Goal: Task Accomplishment & Management: Manage account settings

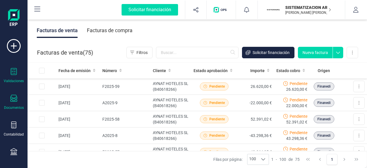
click at [16, 75] on div at bounding box center [13, 72] width 7 height 8
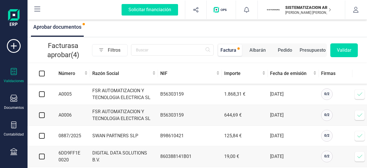
scroll to position [6, 0]
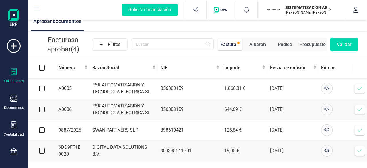
click at [43, 90] on input "checkbox" at bounding box center [42, 89] width 6 height 6
checkbox input "true"
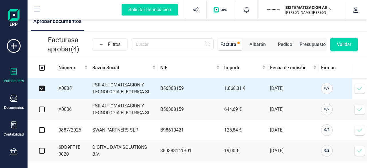
click at [44, 110] on input "checkbox" at bounding box center [42, 109] width 6 height 6
checkbox input "true"
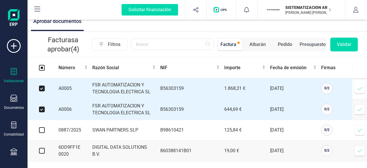
click at [346, 40] on button "Validar" at bounding box center [345, 45] width 28 height 14
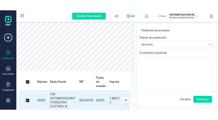
scroll to position [71, 0]
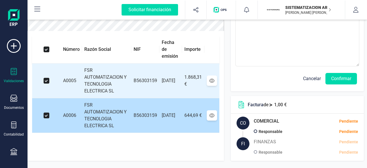
click at [131, 103] on td "B56303159" at bounding box center [145, 115] width 28 height 35
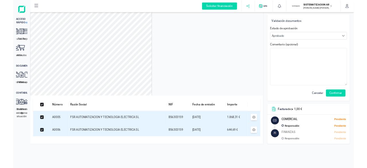
scroll to position [0, 0]
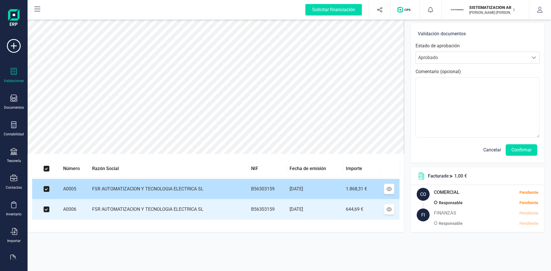
click at [163, 168] on td "FSR AUTOMATIZACION Y TECNOLOGIA ELECTRICA SL" at bounding box center [169, 189] width 159 height 20
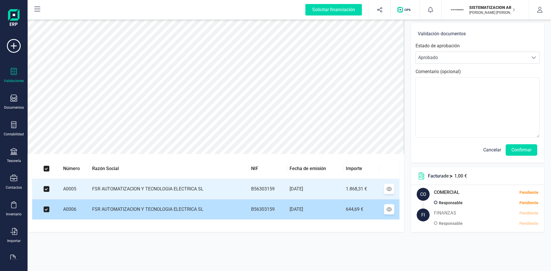
click at [178, 168] on td "FSR AUTOMATIZACION Y TECNOLOGIA ELECTRICA SL" at bounding box center [169, 209] width 159 height 20
click at [204, 168] on td "FSR AUTOMATIZACION Y TECNOLOGIA ELECTRICA SL" at bounding box center [169, 209] width 159 height 20
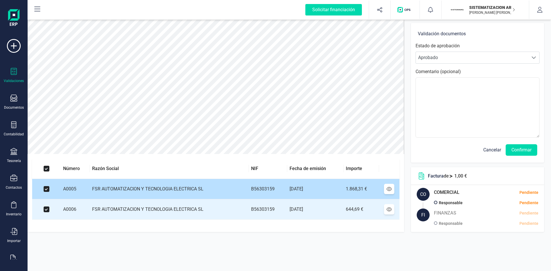
click at [44, 168] on input "checkbox" at bounding box center [47, 189] width 6 height 6
checkbox input "false"
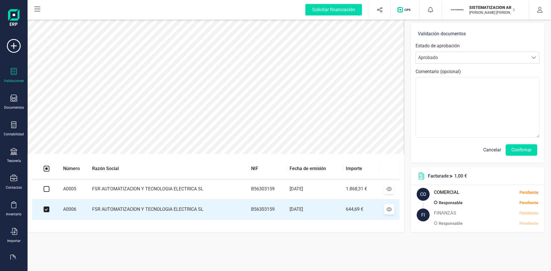
click at [142, 168] on td "FSR AUTOMATIZACION Y TECNOLOGIA ELECTRICA SL" at bounding box center [169, 189] width 159 height 20
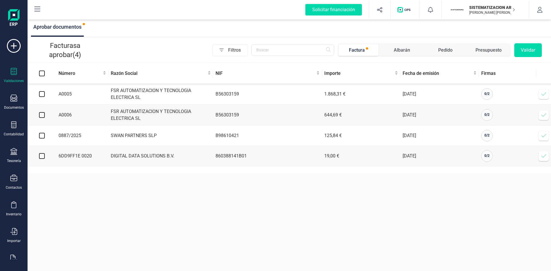
click at [252, 112] on td "B56303159" at bounding box center [267, 115] width 109 height 21
click at [367, 118] on span at bounding box center [543, 114] width 11 height 11
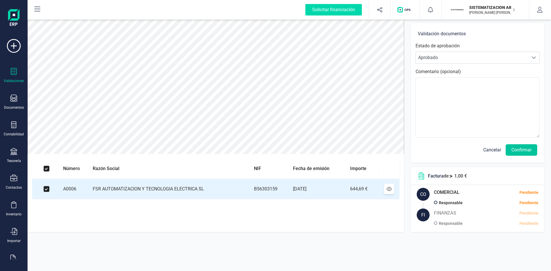
click at [367, 147] on button "Confirmar" at bounding box center [522, 149] width 32 height 11
click at [367, 149] on button "Confirmar" at bounding box center [522, 149] width 32 height 11
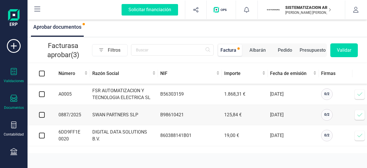
click at [17, 99] on icon at bounding box center [13, 98] width 7 height 7
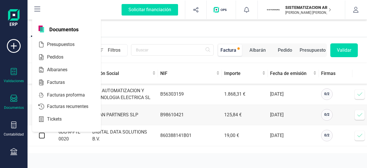
click at [18, 105] on div "Documentos" at bounding box center [14, 107] width 20 height 5
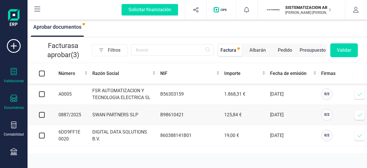
click at [11, 100] on icon at bounding box center [13, 98] width 7 height 7
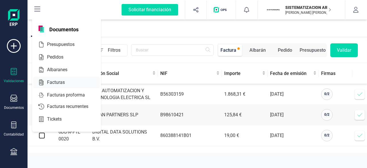
click at [67, 85] on div at bounding box center [70, 82] width 10 height 7
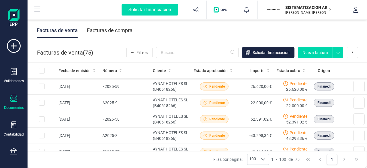
click at [128, 31] on div "Facturas de compra" at bounding box center [110, 30] width 46 height 15
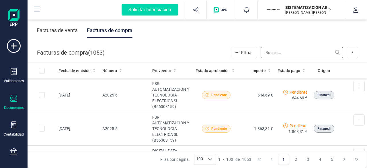
click at [274, 55] on input "text" at bounding box center [302, 52] width 83 height 11
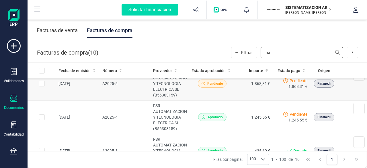
scroll to position [50, 0]
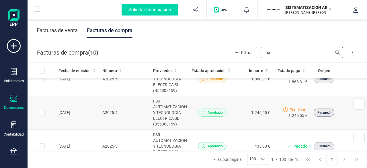
type input "fsr"
click at [235, 114] on td "1.245,55 €" at bounding box center [253, 113] width 37 height 34
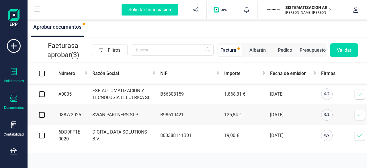
click at [20, 101] on div "Documentos" at bounding box center [13, 102] width 23 height 15
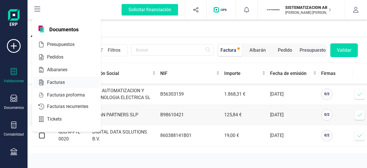
click at [76, 79] on div "Facturas" at bounding box center [66, 82] width 67 height 11
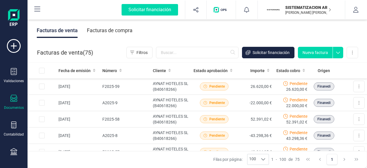
click at [104, 28] on div "Facturas de compra" at bounding box center [110, 30] width 46 height 15
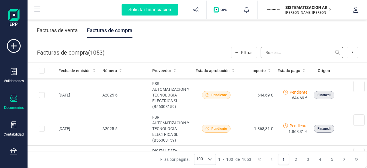
click at [286, 54] on input "text" at bounding box center [302, 52] width 83 height 11
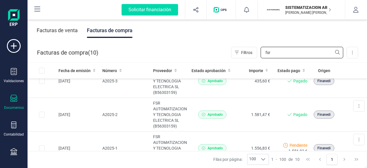
scroll to position [114, 0]
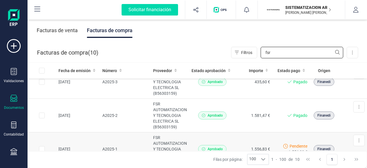
type input "fsr"
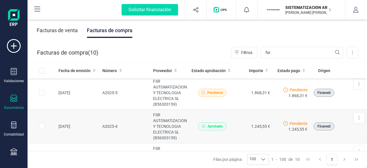
scroll to position [40, 0]
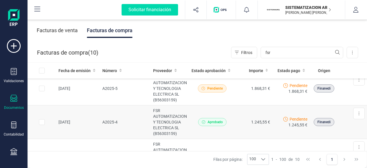
click at [241, 122] on td "1.245,55 €" at bounding box center [253, 122] width 37 height 34
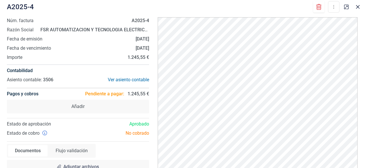
click at [362, 11] on div at bounding box center [352, 5] width 21 height 13
click at [360, 9] on icon "button" at bounding box center [358, 7] width 5 height 5
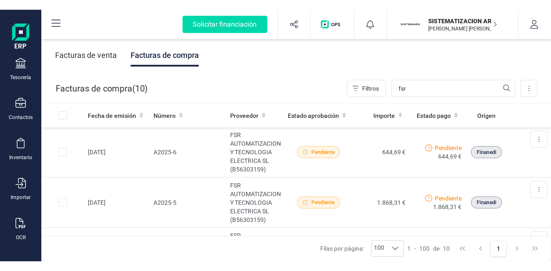
scroll to position [117, 0]
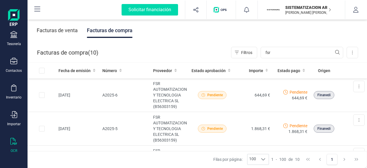
click at [13, 138] on icon at bounding box center [13, 141] width 7 height 7
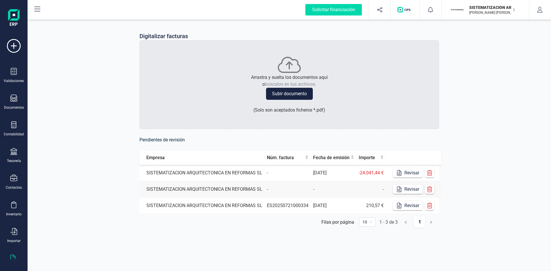
click at [263, 168] on td "SISTEMATIZACION ARQUITECTONICA EN REFORMAS SL" at bounding box center [201, 173] width 125 height 16
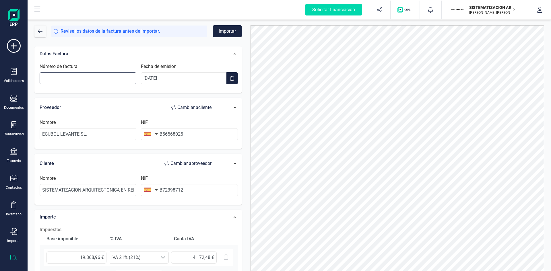
click at [103, 81] on input "Número de factura" at bounding box center [88, 78] width 97 height 12
type input "22/2025"
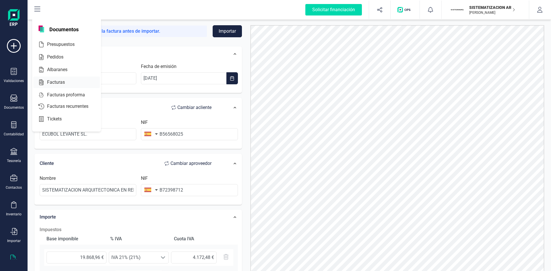
click at [57, 83] on span "Facturas" at bounding box center [60, 82] width 30 height 7
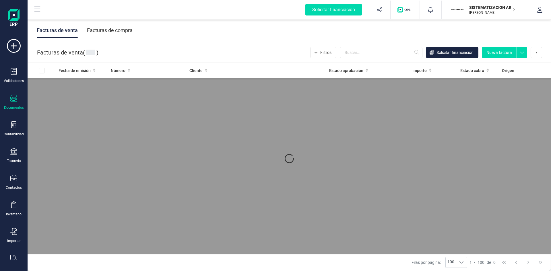
click at [122, 34] on div "Facturas de compra" at bounding box center [110, 30] width 46 height 15
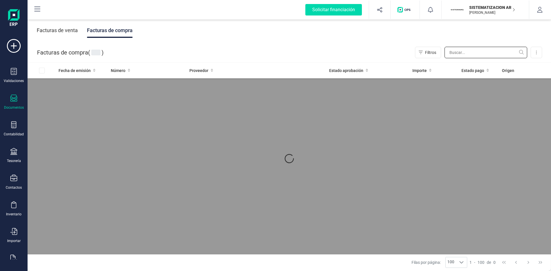
click at [458, 51] on input "text" at bounding box center [486, 52] width 83 height 11
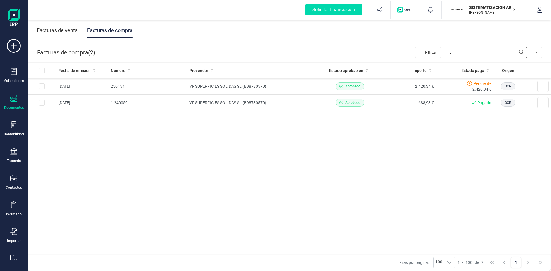
type input "vf"
click at [12, 151] on icon at bounding box center [13, 151] width 7 height 7
click at [14, 99] on icon at bounding box center [13, 98] width 7 height 7
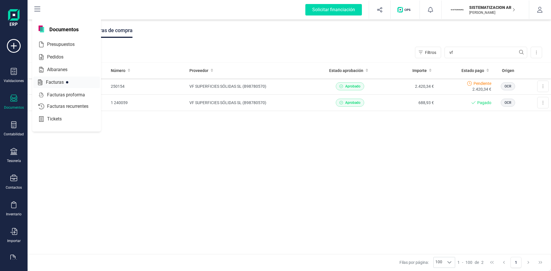
click at [58, 79] on span "Facturas" at bounding box center [59, 82] width 30 height 7
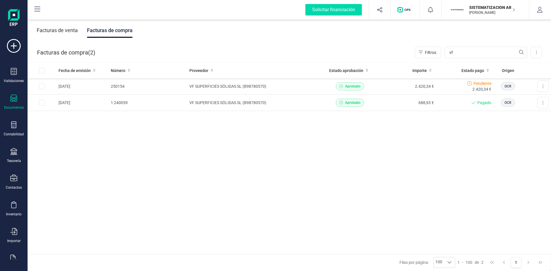
click at [69, 29] on div "Facturas de venta" at bounding box center [57, 30] width 41 height 15
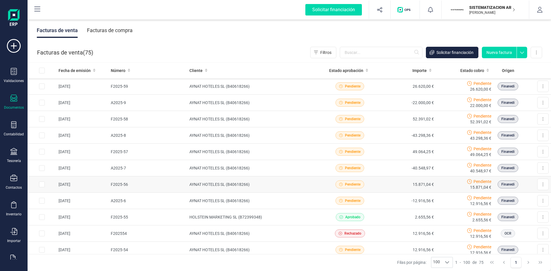
click at [374, 192] on td "Pendiente" at bounding box center [350, 184] width 58 height 16
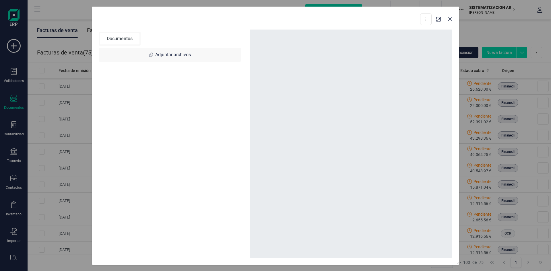
click at [379, 186] on div at bounding box center [351, 144] width 203 height 228
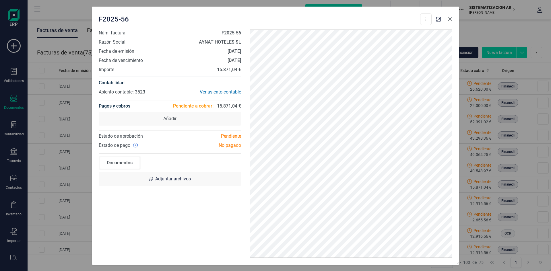
click at [452, 20] on icon "button" at bounding box center [450, 19] width 5 height 5
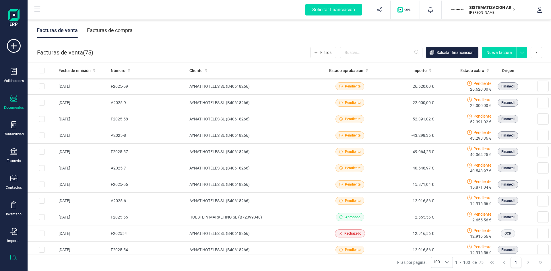
click at [12, 257] on icon at bounding box center [13, 258] width 7 height 7
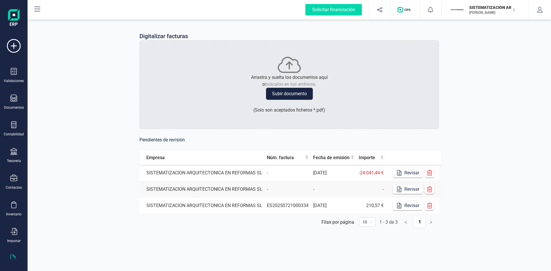
click at [294, 173] on td "-" at bounding box center [288, 173] width 46 height 16
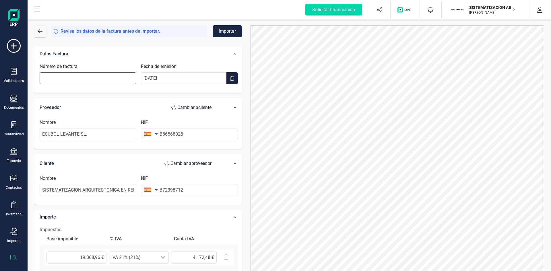
click at [106, 77] on input "Número de factura" at bounding box center [88, 78] width 97 height 12
type input "22/2025"
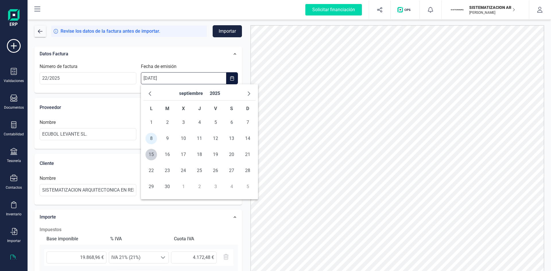
click at [182, 83] on input "[DATE]" at bounding box center [183, 78] width 85 height 12
click at [151, 139] on span "8" at bounding box center [150, 138] width 11 height 11
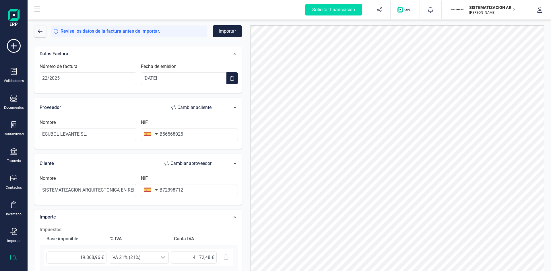
click at [221, 30] on button "Importar" at bounding box center [227, 31] width 29 height 12
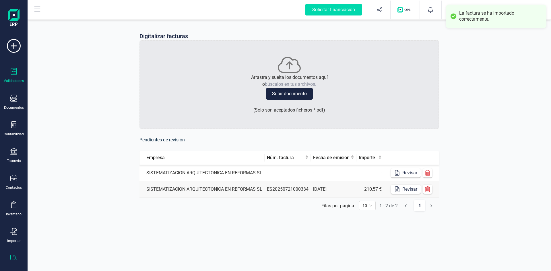
click at [10, 73] on div "Validaciones" at bounding box center [13, 75] width 23 height 15
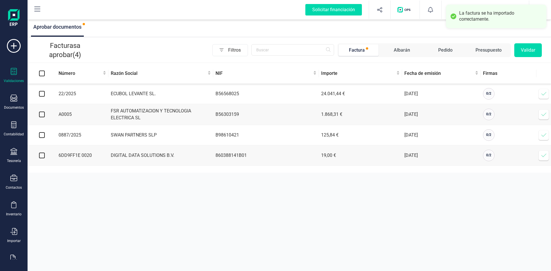
click at [46, 94] on td at bounding box center [42, 94] width 29 height 20
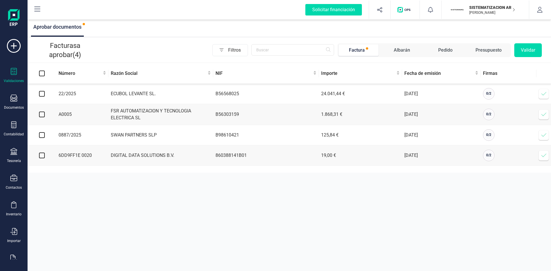
click at [44, 94] on input "checkbox" at bounding box center [42, 94] width 6 height 6
checkbox input "true"
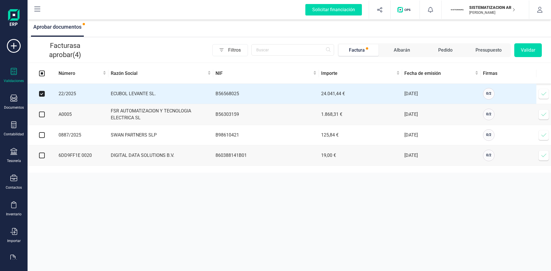
click at [521, 54] on button "Validar" at bounding box center [528, 50] width 28 height 14
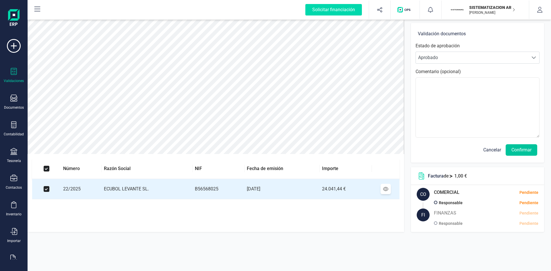
click at [518, 154] on button "Confirmar" at bounding box center [522, 149] width 32 height 11
click at [521, 148] on button "Confirmar" at bounding box center [522, 149] width 32 height 11
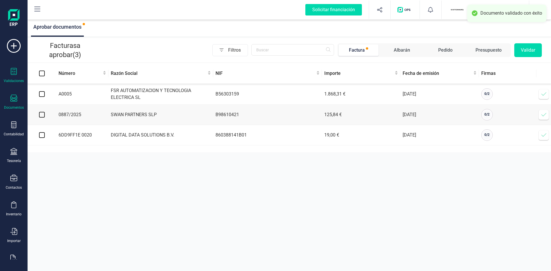
click at [15, 102] on div at bounding box center [13, 99] width 7 height 8
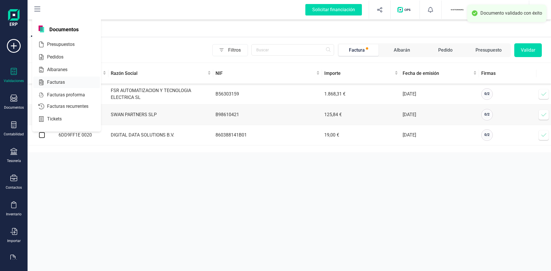
click at [60, 79] on span "Facturas" at bounding box center [60, 82] width 30 height 7
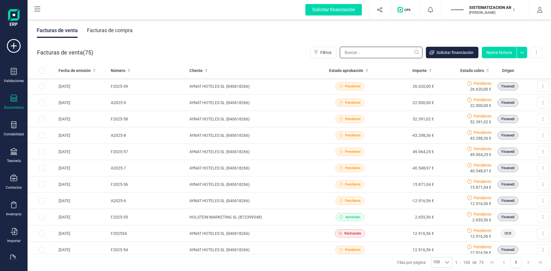
click at [386, 48] on input "text" at bounding box center [381, 52] width 83 height 11
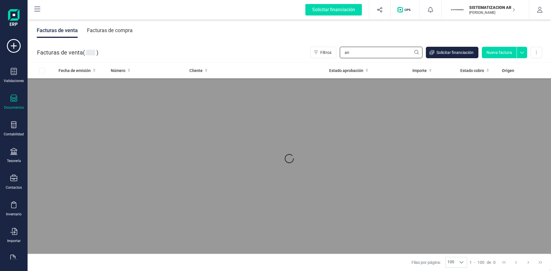
type input "a"
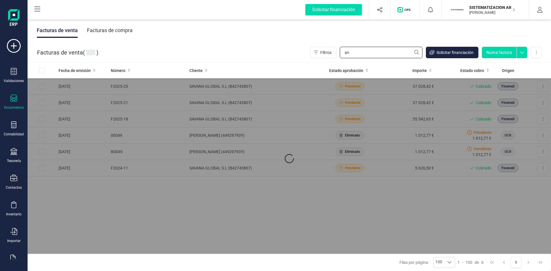
type input "a"
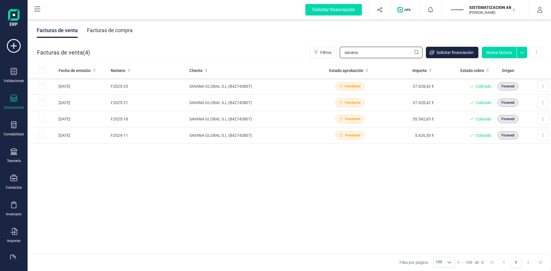
type input "savana"
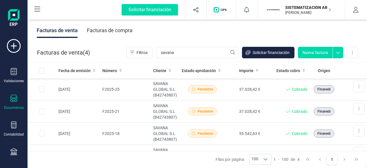
click at [108, 34] on div "Facturas de compra" at bounding box center [110, 30] width 46 height 15
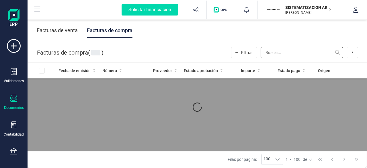
click at [289, 56] on input "text" at bounding box center [302, 52] width 83 height 11
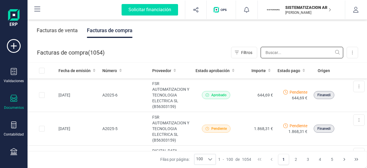
click at [281, 53] on input "text" at bounding box center [302, 52] width 83 height 11
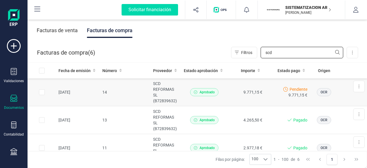
type input "scd"
click at [135, 92] on td "14" at bounding box center [125, 92] width 51 height 28
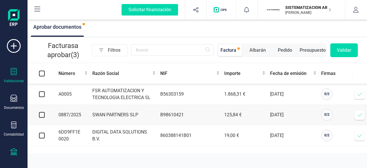
click at [13, 152] on icon at bounding box center [13, 151] width 7 height 7
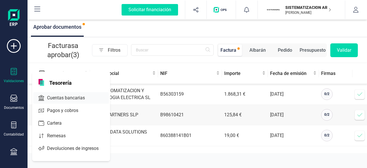
click at [79, 92] on div "Cuentas bancarias" at bounding box center [71, 97] width 76 height 11
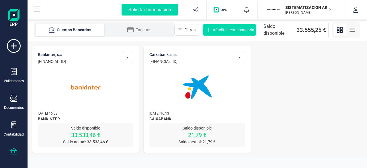
click at [96, 100] on img at bounding box center [86, 87] width 48 height 48
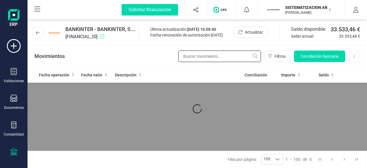
click at [212, 57] on input "text" at bounding box center [219, 56] width 83 height 11
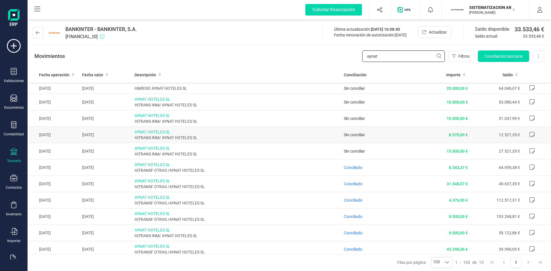
type input "aynat"
click at [298, 139] on span "H|TRANS INM/ AYNAT HOTELES SL" at bounding box center [237, 138] width 205 height 6
click at [260, 133] on span "AYNAT HOTELES SL" at bounding box center [237, 132] width 205 height 6
click at [422, 140] on td "8.570,00 €" at bounding box center [444, 135] width 52 height 16
click at [10, 106] on div "Documentos" at bounding box center [14, 107] width 20 height 5
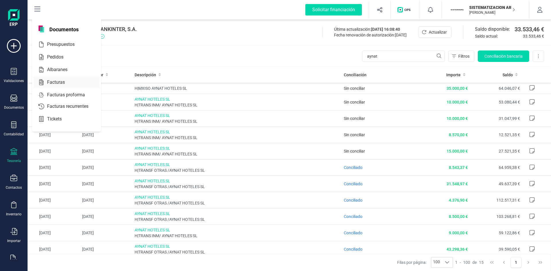
click at [70, 81] on div at bounding box center [70, 82] width 10 height 7
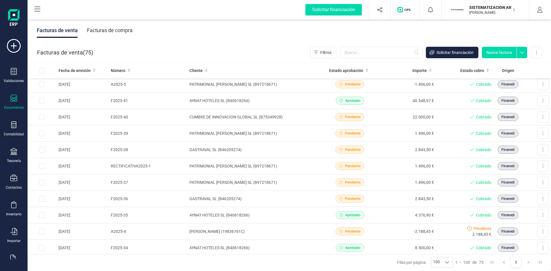
scroll to position [379, 0]
click at [381, 53] on input "text" at bounding box center [381, 52] width 83 height 11
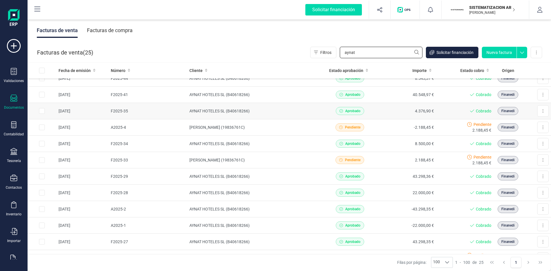
scroll to position [171, 0]
type input "aynat"
click at [290, 99] on td "AYNAT HOTELES SL (B40618266)" at bounding box center [254, 95] width 134 height 16
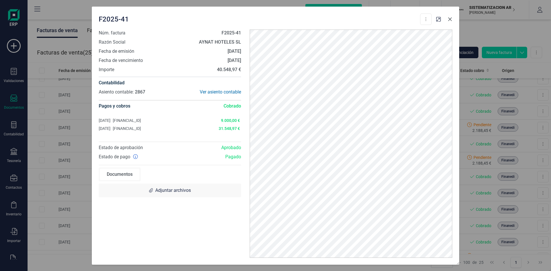
click at [449, 21] on icon "button" at bounding box center [450, 19] width 5 height 5
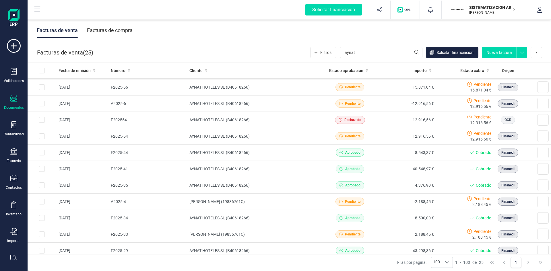
scroll to position [98, 0]
click at [325, 172] on div "Aprobado" at bounding box center [349, 169] width 53 height 8
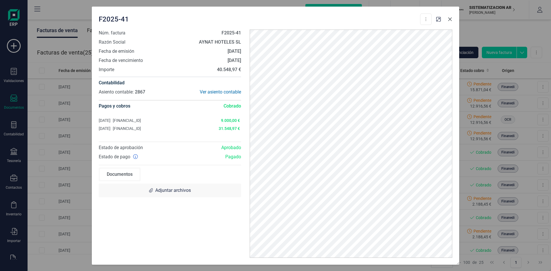
drag, startPoint x: 448, startPoint y: 21, endPoint x: 447, endPoint y: 29, distance: 7.9
click at [448, 21] on icon "button" at bounding box center [450, 19] width 5 height 5
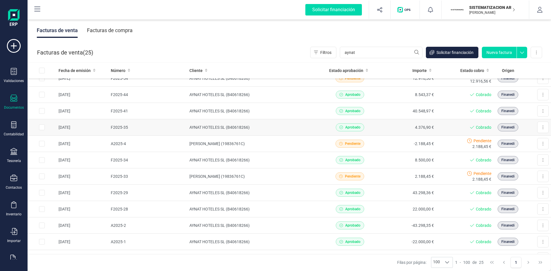
scroll to position [156, 0]
click at [379, 192] on td "43.298,36 €" at bounding box center [408, 193] width 58 height 16
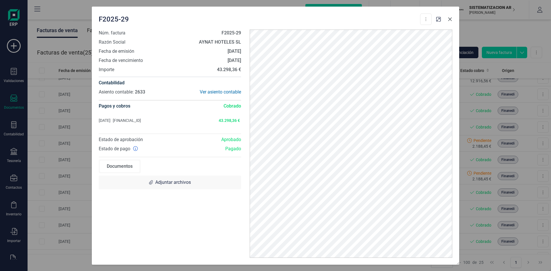
click at [450, 21] on icon "button" at bounding box center [450, 19] width 5 height 5
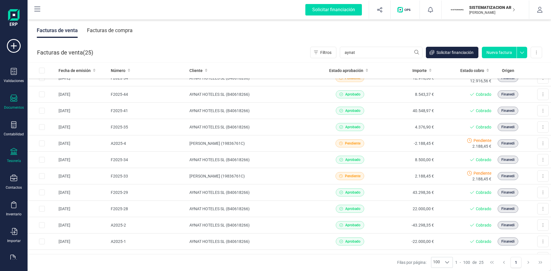
click at [14, 153] on icon at bounding box center [13, 151] width 7 height 7
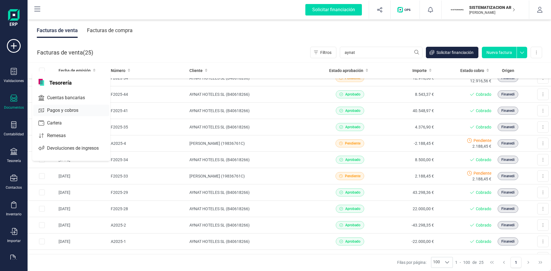
drag, startPoint x: 67, startPoint y: 112, endPoint x: 69, endPoint y: 110, distance: 3.3
click at [69, 110] on span "Pagos y cobros" at bounding box center [67, 110] width 44 height 7
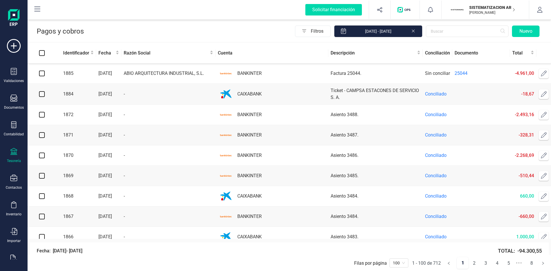
click at [11, 146] on div "Validaciones Documentos Documentos Presupuestos Pedidos Albaranes Facturas Fact…" at bounding box center [13, 157] width 23 height 236
click at [14, 152] on icon at bounding box center [13, 151] width 7 height 7
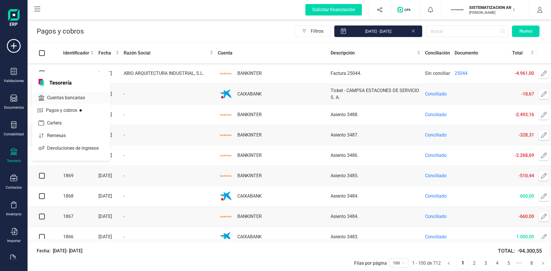
click at [68, 97] on span "Cuentas bancarias" at bounding box center [70, 97] width 51 height 7
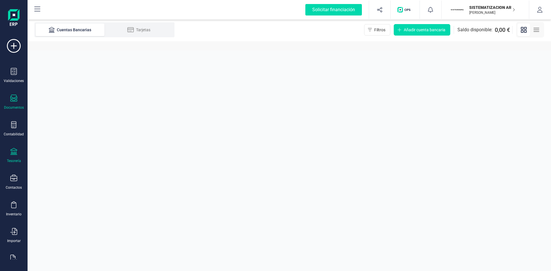
click at [10, 99] on icon at bounding box center [13, 98] width 7 height 7
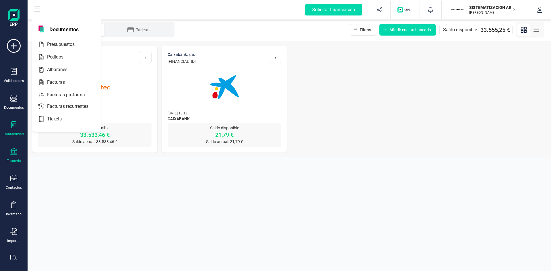
click at [11, 125] on icon at bounding box center [13, 124] width 5 height 7
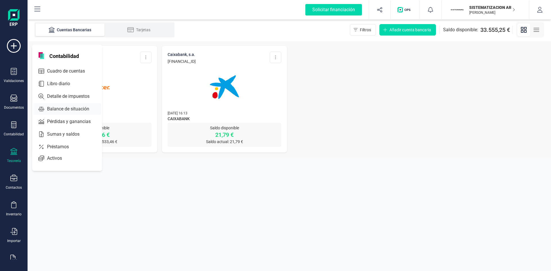
click at [72, 106] on span "Balance de situación" at bounding box center [72, 109] width 55 height 7
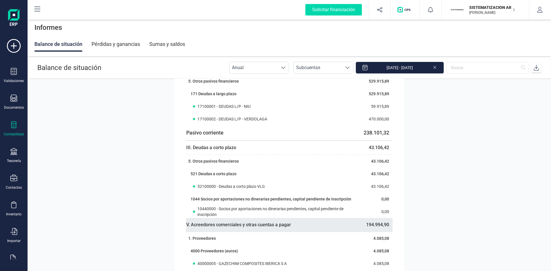
scroll to position [1383, 0]
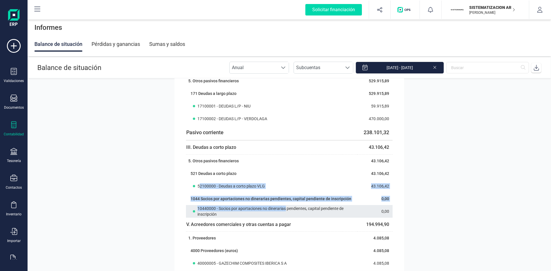
drag, startPoint x: 198, startPoint y: 188, endPoint x: 284, endPoint y: 210, distance: 89.1
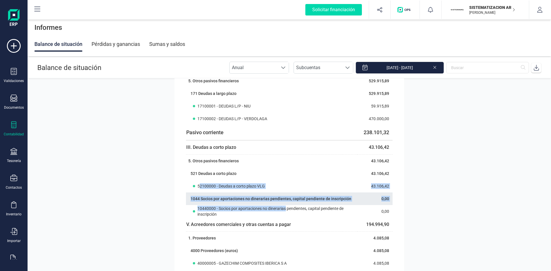
click at [288, 194] on th "1044 Socios por aportaciones no dinerarias pendientes, capital pendiente de ins…" at bounding box center [271, 199] width 171 height 13
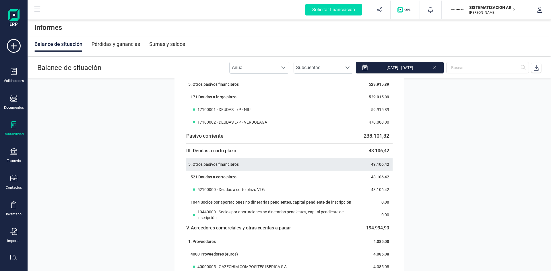
scroll to position [1379, 0]
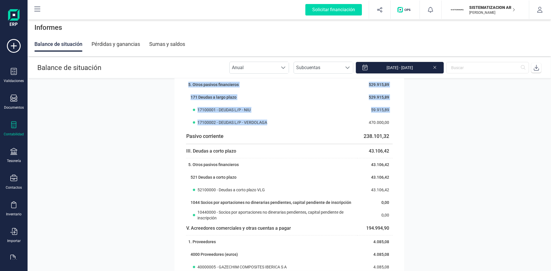
drag, startPoint x: 352, startPoint y: 127, endPoint x: 413, endPoint y: 130, distance: 60.9
click at [413, 130] on section "Activo Activo no corriente 399.232,40 I. Inmovilizado intangible 345.548,51 1. …" at bounding box center [289, 174] width 523 height 193
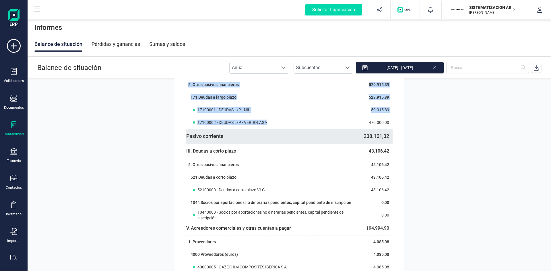
click at [351, 131] on th "Pasivo corriente" at bounding box center [271, 136] width 171 height 15
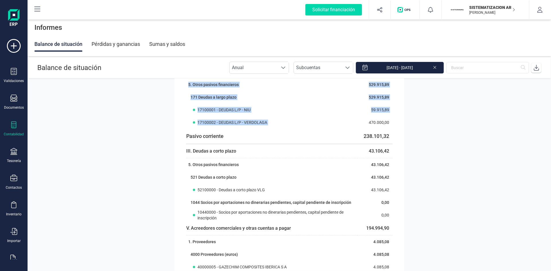
drag, startPoint x: 363, startPoint y: 123, endPoint x: 401, endPoint y: 123, distance: 37.6
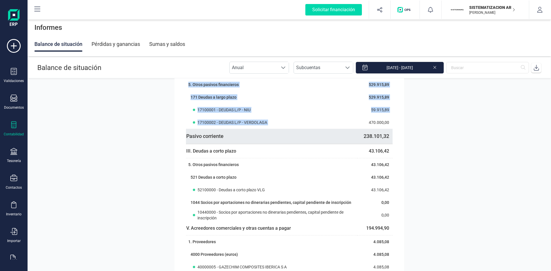
click at [368, 134] on td "238.101,32" at bounding box center [374, 136] width 35 height 15
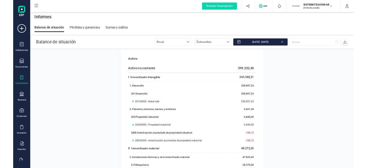
scroll to position [0, 0]
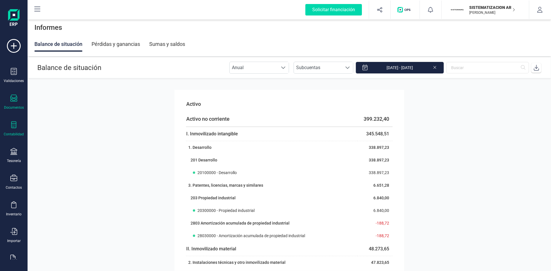
click at [10, 102] on div at bounding box center [13, 99] width 7 height 8
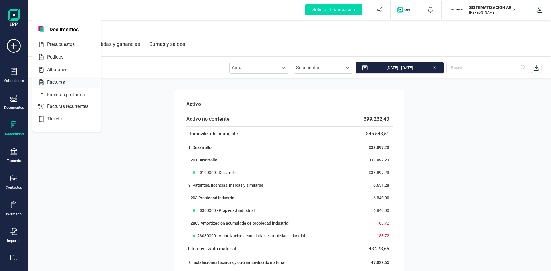
click at [51, 83] on span "Facturas" at bounding box center [60, 82] width 30 height 7
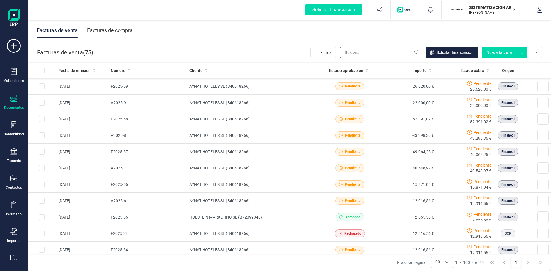
click at [361, 55] on input "text" at bounding box center [381, 52] width 83 height 11
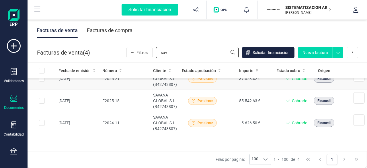
scroll to position [32, 0]
type input "sav"
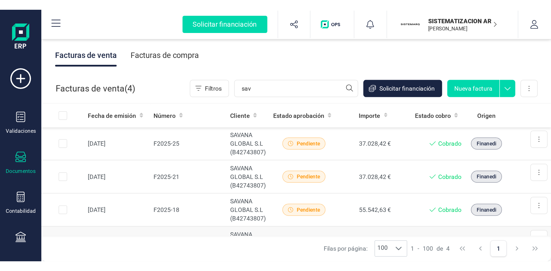
scroll to position [33, 0]
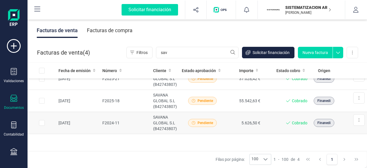
click at [228, 120] on td "5.626,50 €" at bounding box center [244, 123] width 37 height 22
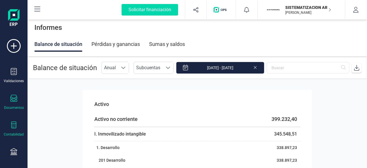
click at [23, 104] on div "Documentos" at bounding box center [13, 102] width 23 height 15
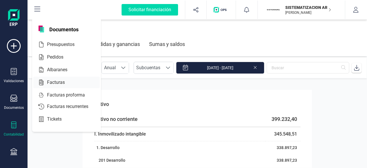
click at [65, 81] on div at bounding box center [70, 82] width 10 height 7
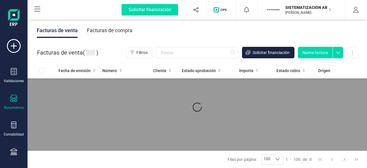
click at [113, 31] on div "Facturas de compra" at bounding box center [110, 30] width 46 height 15
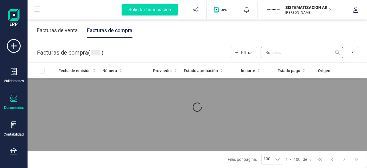
click at [277, 53] on input "text" at bounding box center [302, 52] width 83 height 11
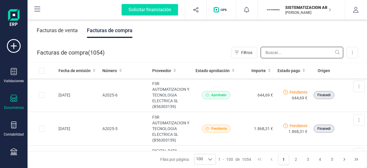
click at [268, 52] on input "text" at bounding box center [302, 52] width 83 height 11
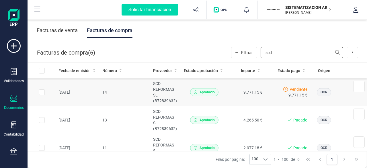
type input "scd"
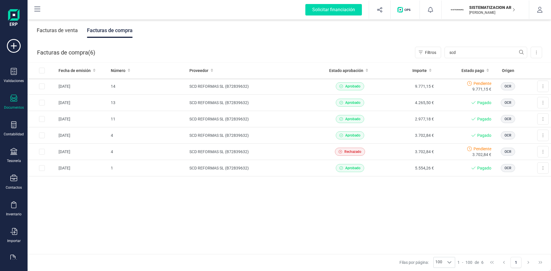
click at [12, 104] on div "Documentos" at bounding box center [13, 102] width 23 height 15
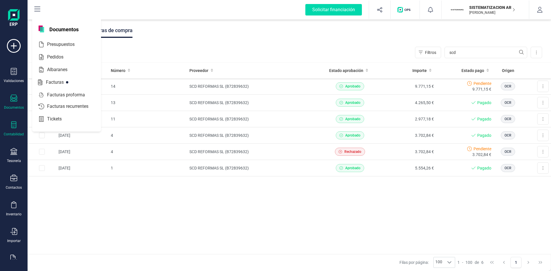
click at [11, 127] on icon at bounding box center [13, 124] width 5 height 7
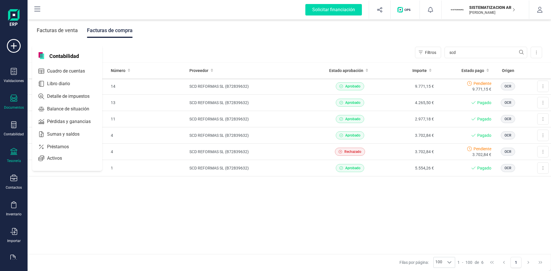
click at [13, 152] on icon at bounding box center [13, 151] width 7 height 7
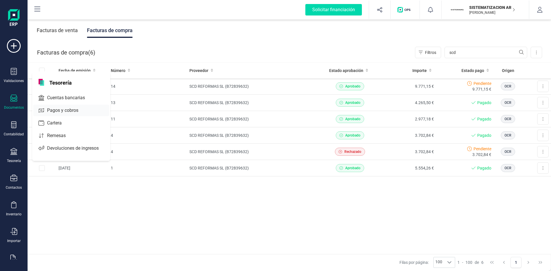
click at [62, 110] on span "Pagos y cobros" at bounding box center [67, 110] width 44 height 7
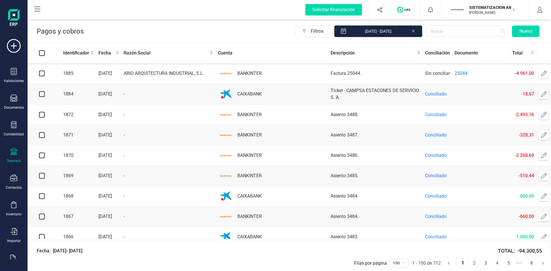
click at [13, 157] on div "Tesorería" at bounding box center [13, 155] width 23 height 15
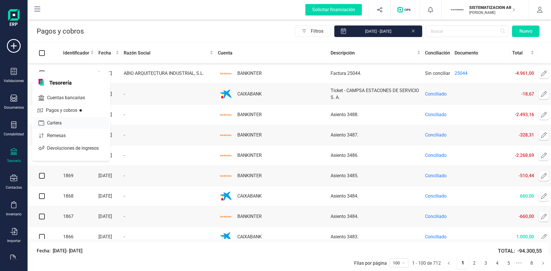
click at [57, 120] on span "Cartera" at bounding box center [58, 123] width 27 height 7
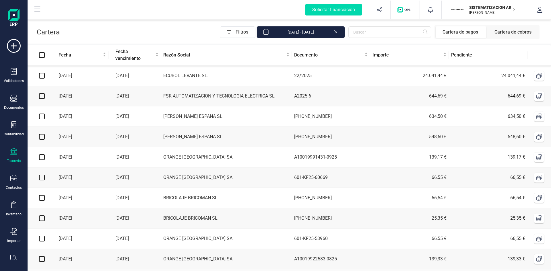
click at [43, 98] on input "checkbox" at bounding box center [42, 96] width 6 height 6
checkbox input "true"
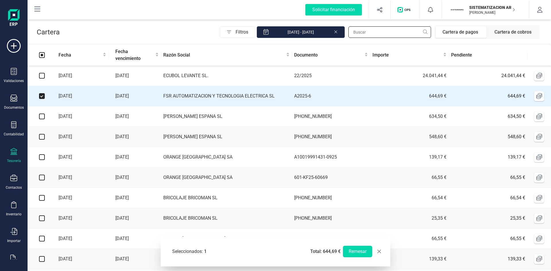
click at [386, 32] on input "text" at bounding box center [389, 31] width 83 height 11
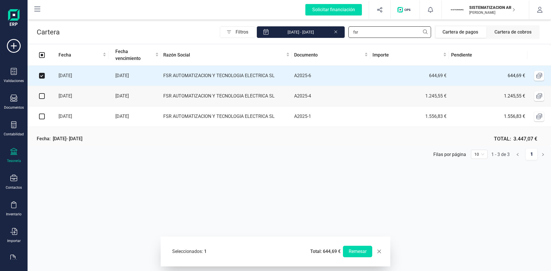
type input "fsr"
click at [46, 95] on td at bounding box center [42, 96] width 29 height 20
click at [40, 95] on input "checkbox" at bounding box center [42, 96] width 6 height 6
checkbox input "true"
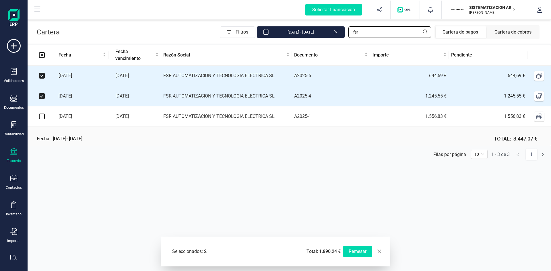
click at [402, 27] on input "fsr" at bounding box center [389, 31] width 83 height 11
type input "f"
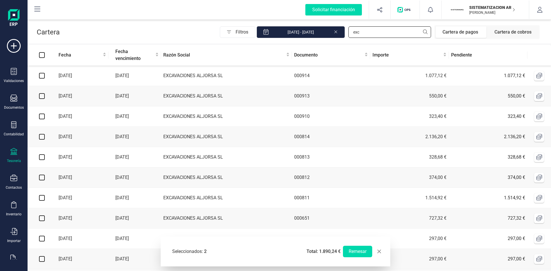
scroll to position [44, 0]
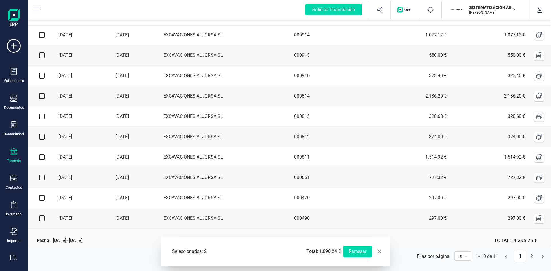
click at [465, 257] on span "10" at bounding box center [463, 256] width 10 height 9
type input "exc"
click at [464, 227] on div "20" at bounding box center [462, 226] width 7 height 6
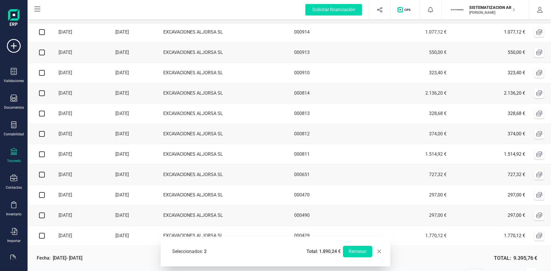
click at [41, 236] on input "checkbox" at bounding box center [42, 236] width 6 height 6
checkbox input "true"
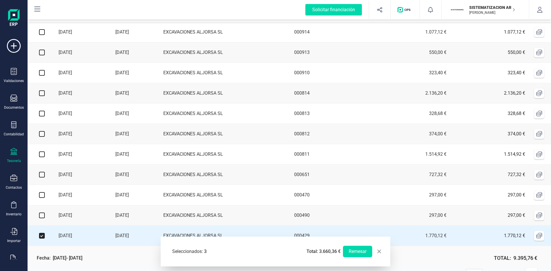
click at [41, 221] on td at bounding box center [42, 215] width 29 height 20
click at [42, 217] on input "checkbox" at bounding box center [42, 216] width 6 height 6
checkbox input "true"
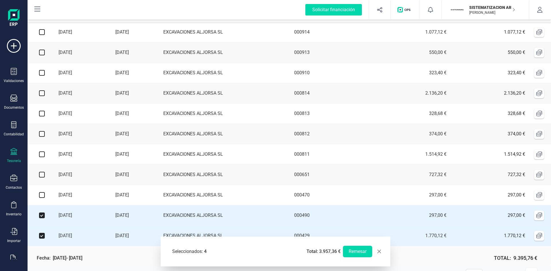
click at [41, 198] on input "checkbox" at bounding box center [42, 195] width 6 height 6
checkbox input "true"
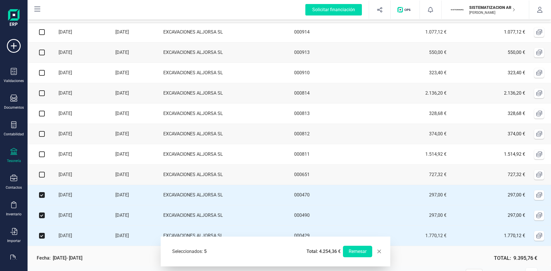
scroll to position [0, 0]
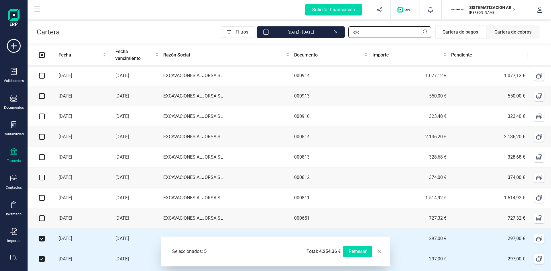
click at [388, 30] on input "exc" at bounding box center [389, 31] width 83 height 11
type input "e"
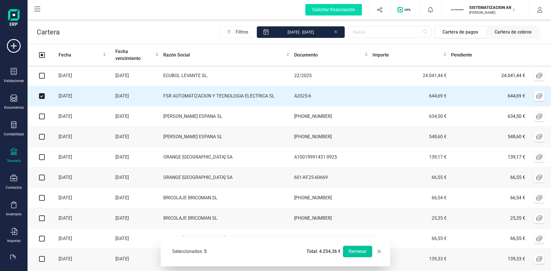
click at [363, 251] on button "Remesar" at bounding box center [357, 251] width 29 height 11
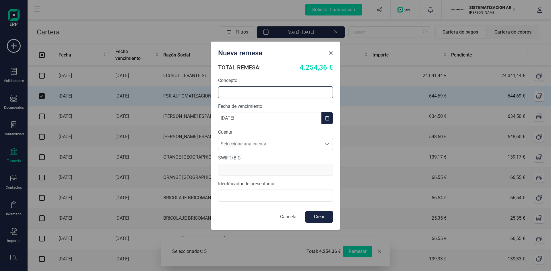
click at [256, 88] on input "text" at bounding box center [275, 92] width 115 height 12
type input "Remesa 15/09"
click at [263, 168] on div "SWIFT/BIC" at bounding box center [275, 165] width 115 height 21
click at [277, 150] on form "TOTAL REMESA: 4.254,36 € Concepto Remesa 15/09 Fecha de vencimiento 15/09/2025 …" at bounding box center [275, 142] width 115 height 161
click at [279, 143] on span "Seleccione una cuenta" at bounding box center [269, 143] width 103 height 11
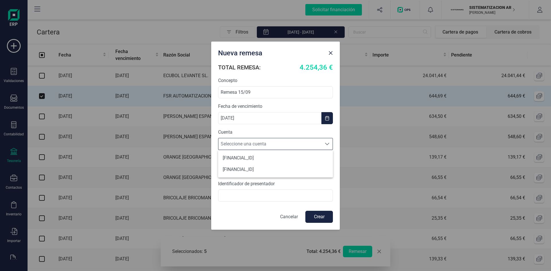
scroll to position [3, 25]
click at [277, 160] on li "ES7301280605600100043345" at bounding box center [275, 157] width 115 height 11
type input "BKBKESMM"
type input "B72398712000"
click at [318, 220] on button "Crear" at bounding box center [319, 217] width 28 height 12
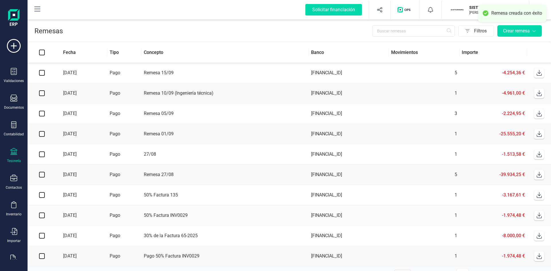
click at [319, 214] on section "Remesas Filtros Crear remesa Fecha Tipo Concepto Banco Movimientos Importe 15/0…" at bounding box center [289, 144] width 523 height 253
click at [521, 31] on div "Crear remesa" at bounding box center [519, 31] width 33 height 7
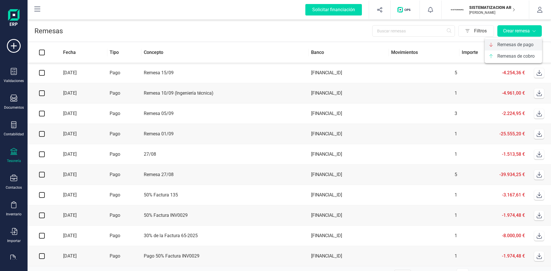
click at [519, 47] on span "Remesas de pago" at bounding box center [515, 44] width 36 height 7
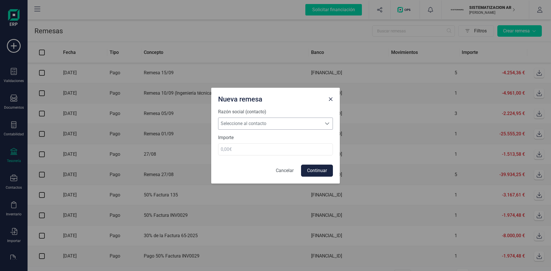
click at [314, 123] on span "Seleccione al contacto" at bounding box center [269, 123] width 103 height 11
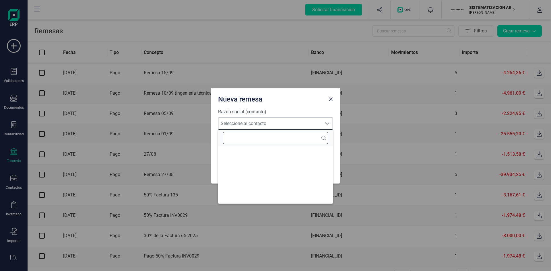
scroll to position [3, 25]
type input "ecu"
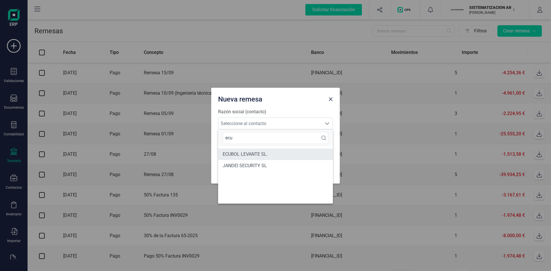
click at [262, 150] on li "ECUBOL LEVANTE SL." at bounding box center [275, 154] width 115 height 11
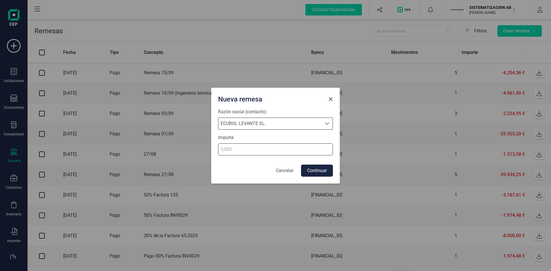
click at [252, 151] on input "number" at bounding box center [275, 149] width 115 height 12
type input "12020.72"
click at [323, 173] on button "Continuar" at bounding box center [317, 171] width 32 height 12
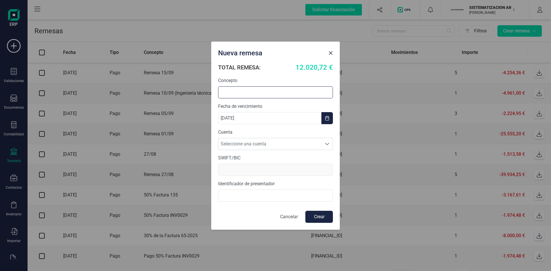
click at [267, 94] on input "text" at bounding box center [275, 92] width 115 height 12
type input "%"
type input "50% pago ECUBOL"
click at [280, 145] on span "Seleccione una cuenta" at bounding box center [269, 143] width 103 height 11
click at [276, 159] on li "ES7301280605600100043345" at bounding box center [275, 157] width 115 height 11
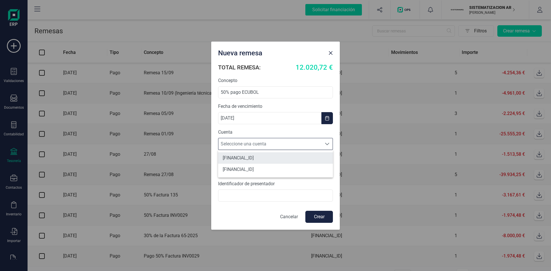
type input "BKBKESMM"
type input "B72398712000"
click at [321, 220] on button "Crear" at bounding box center [319, 217] width 28 height 12
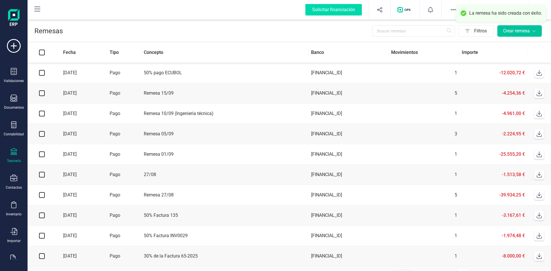
click at [519, 31] on div "Crear remesa" at bounding box center [519, 31] width 33 height 7
click at [511, 43] on span "Remesas de pago" at bounding box center [515, 44] width 36 height 7
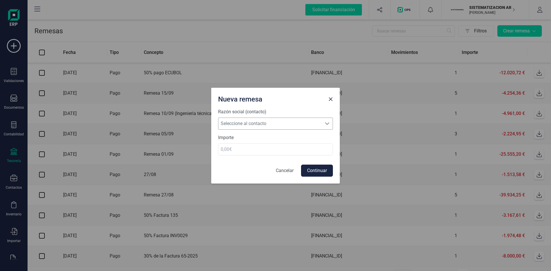
click at [268, 124] on span "Seleccione al contacto" at bounding box center [269, 123] width 103 height 11
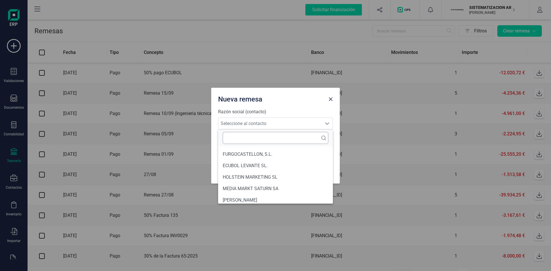
click at [256, 138] on input "text" at bounding box center [276, 138] width 106 height 12
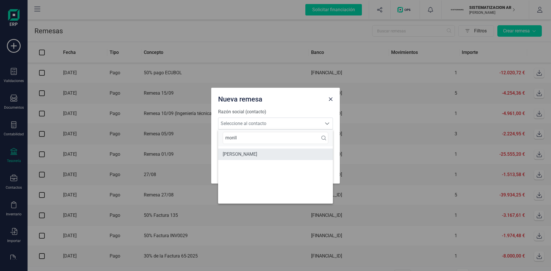
type input "monll"
click at [257, 151] on li "[PERSON_NAME]" at bounding box center [275, 154] width 115 height 11
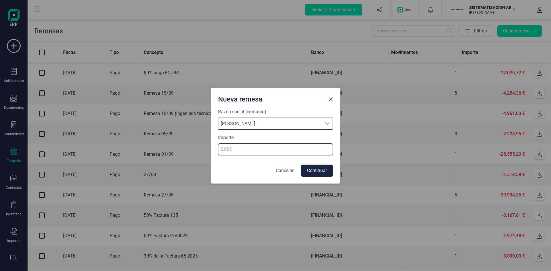
click at [323, 153] on input "number" at bounding box center [275, 149] width 115 height 12
type input "700"
click at [318, 170] on button "Continuar" at bounding box center [317, 171] width 32 height 12
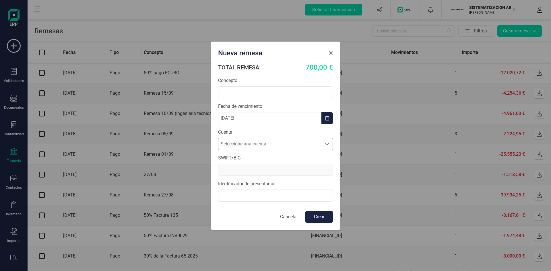
click at [304, 141] on span "Seleccione una cuenta" at bounding box center [269, 143] width 103 height 11
click at [300, 159] on li "ES7301280605600100043345" at bounding box center [275, 157] width 115 height 11
type input "BKBKESMM"
type input "B72398712000"
click at [283, 92] on input "text" at bounding box center [275, 92] width 115 height 12
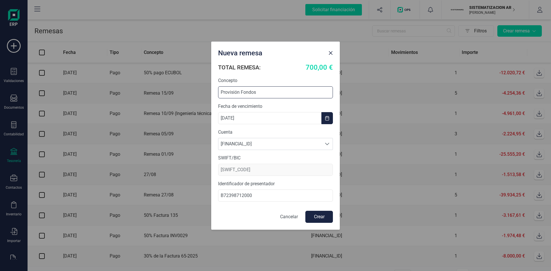
type input "Provisión Fondos"
click at [317, 215] on button "Crear" at bounding box center [319, 217] width 28 height 12
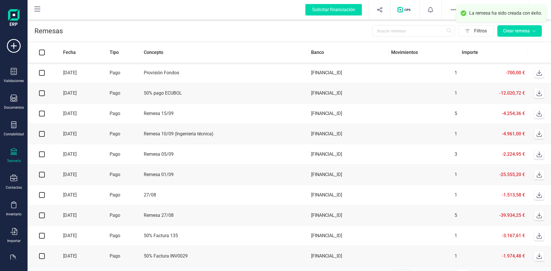
click at [370, 73] on td "ES7301280605600100043345" at bounding box center [349, 73] width 80 height 20
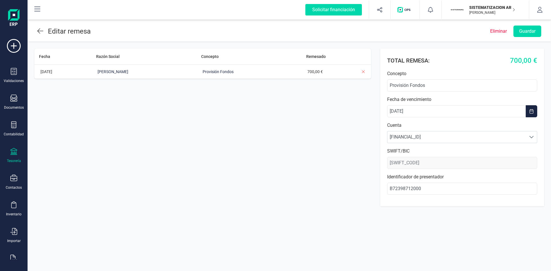
click at [308, 118] on div "Fecha Razón Social Concepto Remesado 15/09/2025 RICARDO MONLLOR GONZALEZ Provis…" at bounding box center [202, 127] width 337 height 158
click at [526, 34] on button "Guardar" at bounding box center [527, 31] width 28 height 11
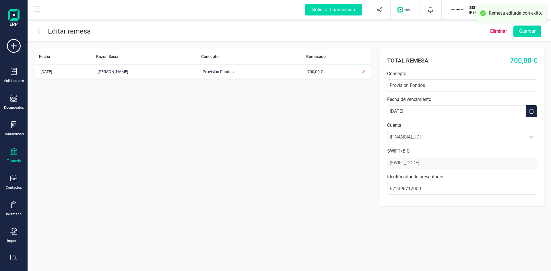
click at [37, 32] on header "Editar remesa Eliminar Guardar" at bounding box center [289, 30] width 523 height 23
click at [42, 30] on icon at bounding box center [40, 31] width 6 height 7
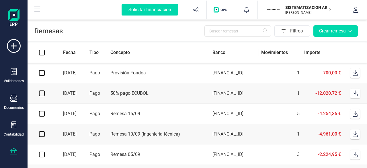
click at [354, 116] on icon at bounding box center [356, 114] width 6 height 6
click at [354, 96] on icon at bounding box center [356, 93] width 6 height 6
click at [359, 74] on span at bounding box center [355, 72] width 11 height 11
click at [355, 71] on icon at bounding box center [356, 73] width 6 height 6
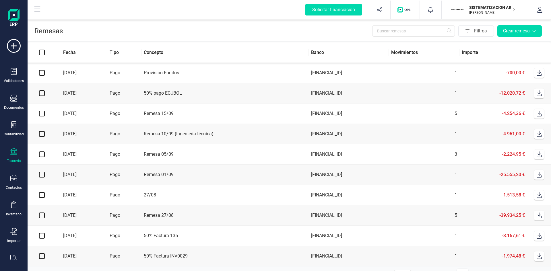
click at [8, 154] on div "Tesorería" at bounding box center [13, 155] width 23 height 15
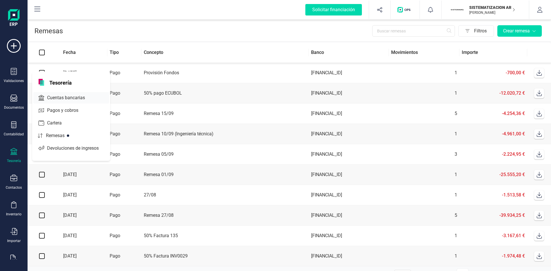
click at [87, 97] on div at bounding box center [90, 98] width 10 height 2
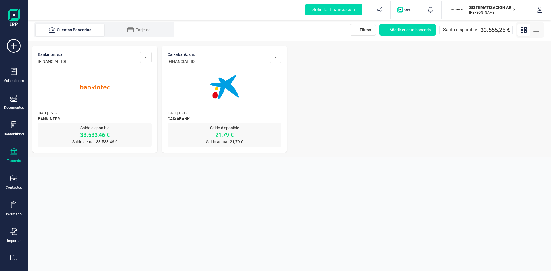
click at [123, 77] on div at bounding box center [95, 83] width 114 height 39
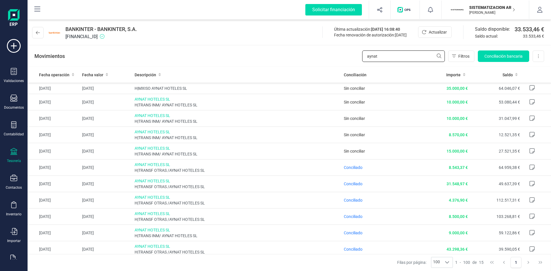
drag, startPoint x: 380, startPoint y: 57, endPoint x: 328, endPoint y: 60, distance: 52.0
click at [328, 60] on div "Movimientos aynat Filtros Conciliación bancaria Descargar Excel Eliminar cuenta" at bounding box center [289, 56] width 523 height 21
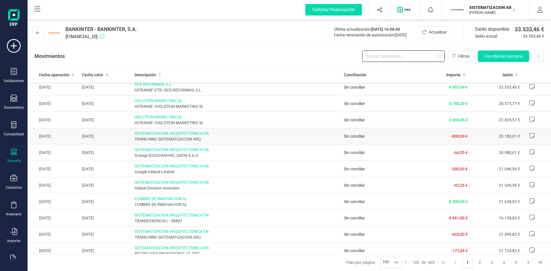
scroll to position [4, 0]
click at [518, 53] on button "Conciliación bancaria" at bounding box center [503, 56] width 51 height 11
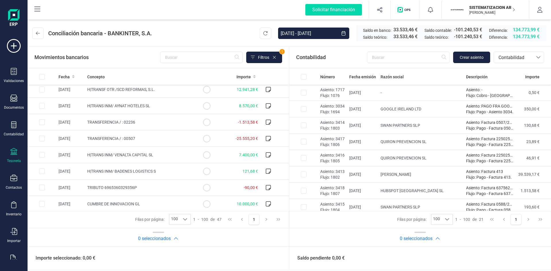
scroll to position [380, 0]
click at [75, 75] on div "Fecha" at bounding box center [71, 77] width 24 height 6
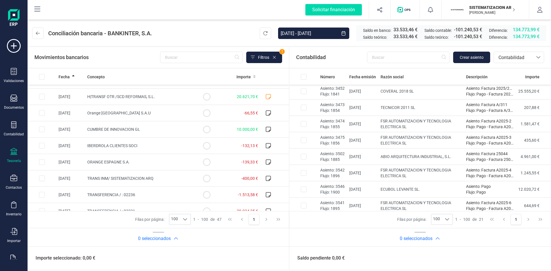
scroll to position [150, 0]
click at [536, 55] on div at bounding box center [538, 57] width 11 height 11
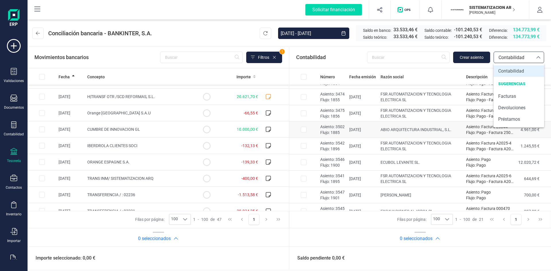
scroll to position [177, 0]
click at [442, 69] on section "Contabilidad Crear asiento bancos.conciliacion.modal.headerAccounting bancos.co…" at bounding box center [420, 146] width 262 height 199
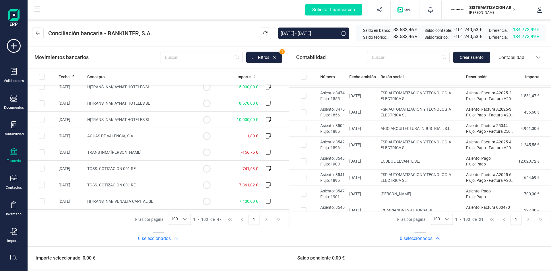
scroll to position [0, 0]
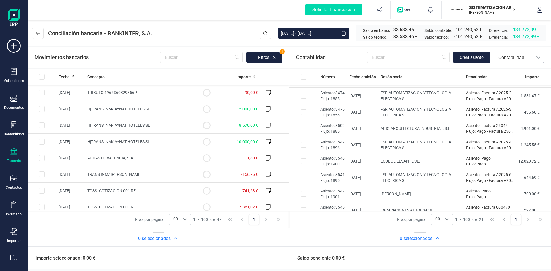
click at [521, 58] on span "Contabilidad" at bounding box center [513, 57] width 34 height 7
click at [512, 98] on span "Facturas" at bounding box center [507, 96] width 18 height 7
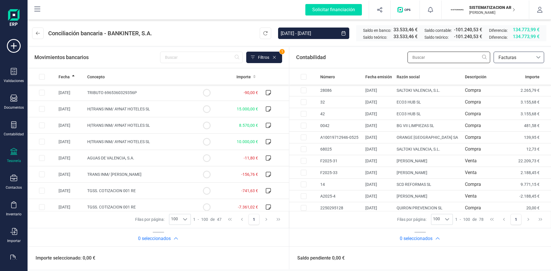
click at [437, 58] on input "text" at bounding box center [448, 57] width 83 height 11
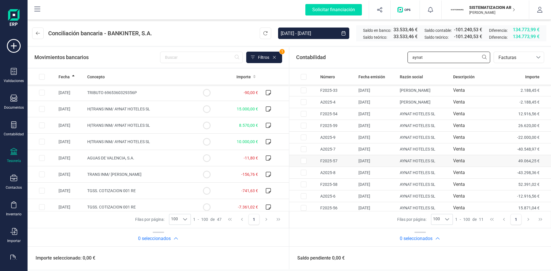
scroll to position [3, 0]
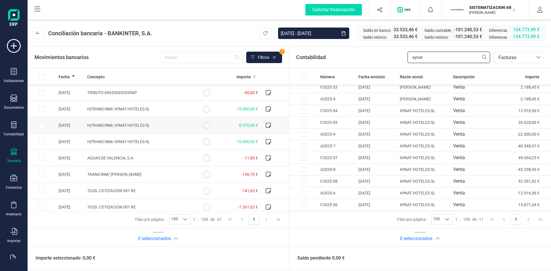
type input "aynat"
click at [45, 125] on td at bounding box center [42, 125] width 29 height 16
checkbox input "true"
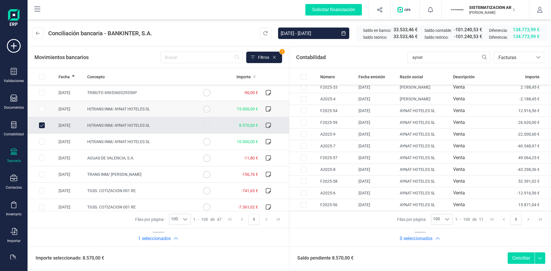
click at [40, 110] on input "Row Selected f08e8c05-908b-492b-8b00-53f816741e08" at bounding box center [42, 109] width 6 height 6
checkbox input "true"
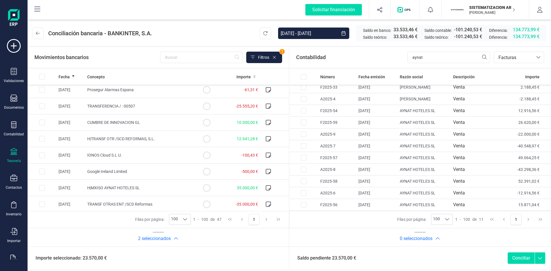
scroll to position [388, 0]
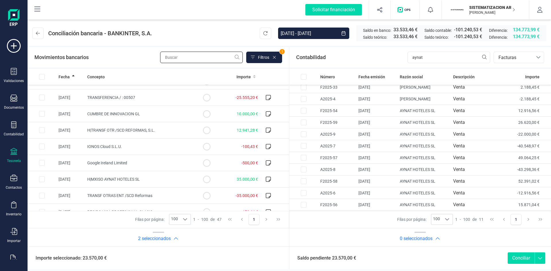
click at [189, 62] on input "text" at bounding box center [201, 57] width 83 height 11
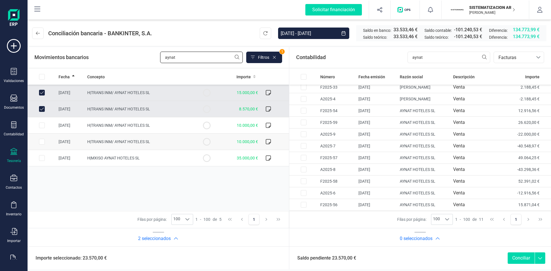
type input "aynat"
click at [42, 142] on input "Row Selected 93be8bca-f93c-4457-93ea-ac04deaa84f2" at bounding box center [42, 142] width 6 height 6
checkbox input "true"
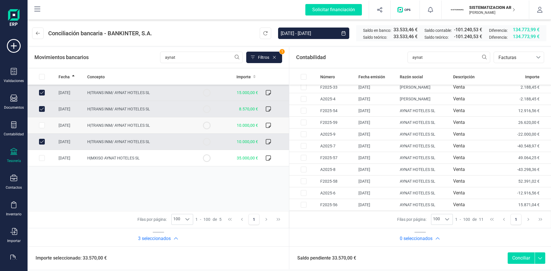
click at [43, 126] on input "Row Selected 85394df2-0120-4e02-846e-b9ca61c63fde" at bounding box center [42, 126] width 6 height 6
checkbox input "true"
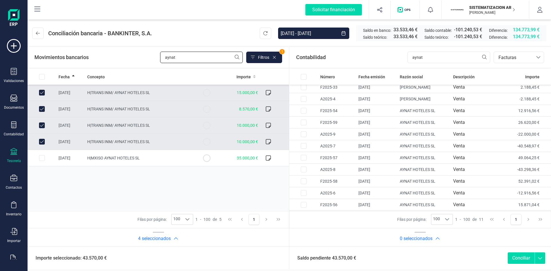
drag, startPoint x: 189, startPoint y: 52, endPoint x: 148, endPoint y: 56, distance: 40.9
click at [148, 56] on div "Movimientos bancarios aynat Filtros 1" at bounding box center [158, 57] width 248 height 11
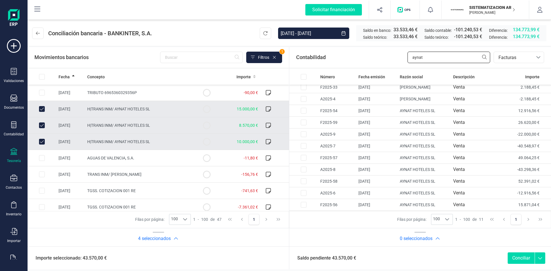
drag, startPoint x: 431, startPoint y: 59, endPoint x: 407, endPoint y: 59, distance: 24.4
click at [407, 59] on div "Contabilidad aynat bancos.conciliacion.modal.headerInvoce bancos.conciliacion.m…" at bounding box center [420, 57] width 262 height 21
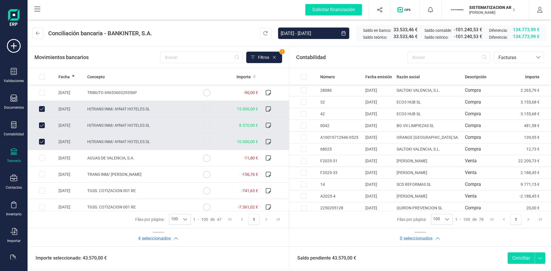
click at [39, 110] on td at bounding box center [42, 109] width 29 height 16
checkbox input "false"
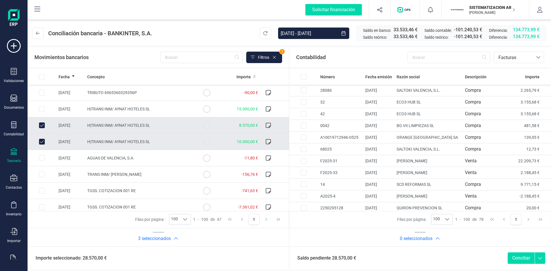
click at [42, 123] on input "Row Unselected d9d9f7c5-ac01-4fca-b43d-88f818027187" at bounding box center [42, 126] width 6 height 6
checkbox input "false"
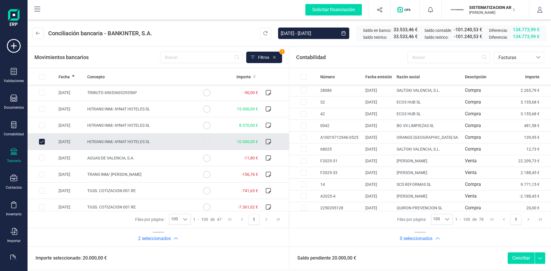
click at [42, 141] on input "Row Unselected 85394df2-0120-4e02-846e-b9ca61c63fde" at bounding box center [42, 142] width 6 height 6
checkbox input "false"
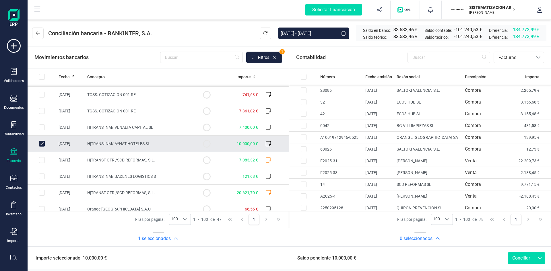
scroll to position [96, 0]
click at [41, 141] on input "Row Unselected 93be8bca-f93c-4457-93ea-ac04deaa84f2" at bounding box center [42, 144] width 6 height 6
checkbox input "false"
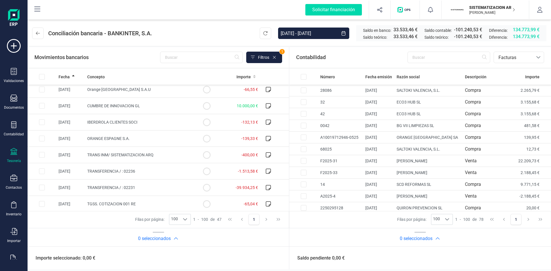
scroll to position [216, 0]
click at [133, 121] on span "IBERDROLA CLIENTES SOCI" at bounding box center [112, 122] width 50 height 5
checkbox input "true"
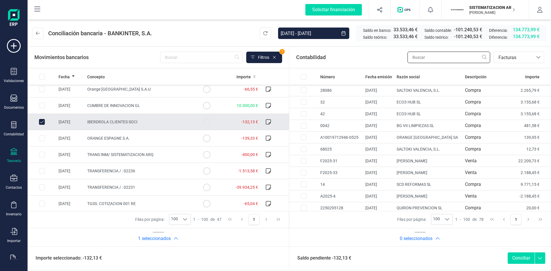
click at [438, 57] on input "text" at bounding box center [448, 57] width 83 height 11
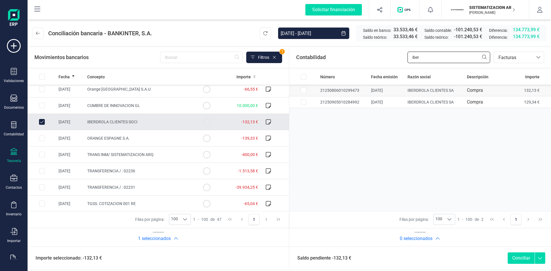
type input "iber"
click at [306, 94] on td at bounding box center [303, 91] width 29 height 12
checkbox input "true"
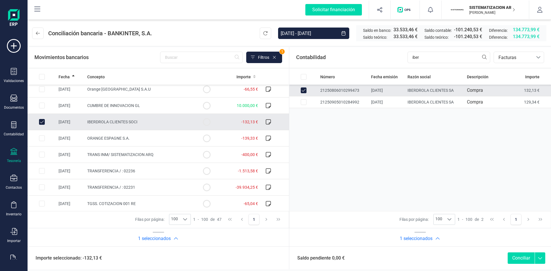
click at [516, 257] on button "Conciliar" at bounding box center [521, 258] width 27 height 11
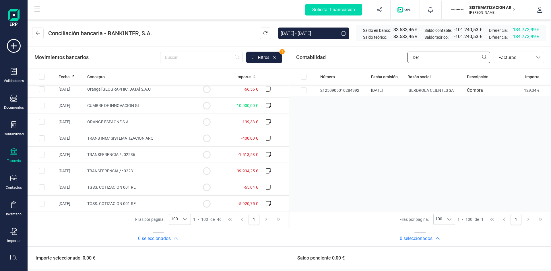
drag, startPoint x: 430, startPoint y: 58, endPoint x: 403, endPoint y: 49, distance: 28.3
click at [403, 49] on div "Contabilidad iber bancos.conciliacion.modal.headerInvoce bancos.conciliacion.mo…" at bounding box center [420, 57] width 262 height 21
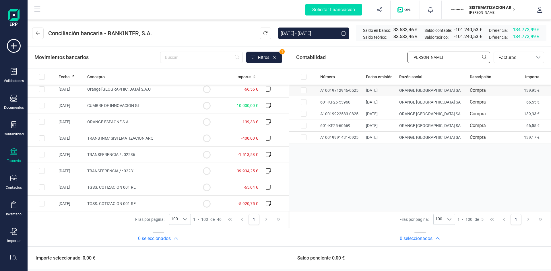
type input "oran"
click at [409, 92] on td "ORANGE ESPAGNE SA" at bounding box center [432, 91] width 70 height 12
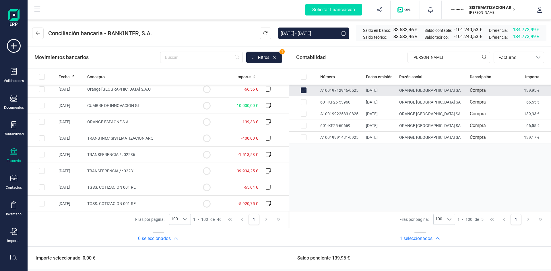
click at [303, 90] on input "Row Unselected 162b7202-39d4-4b0a-b445-90bd15a0a939" at bounding box center [304, 91] width 6 height 6
checkbox input "false"
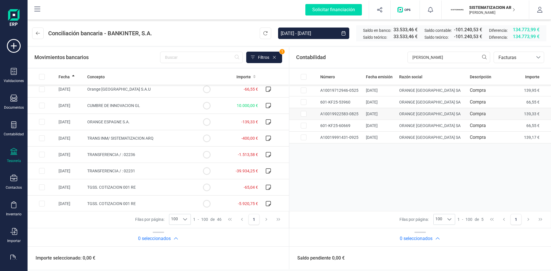
click at [308, 113] on td at bounding box center [303, 114] width 29 height 12
checkbox input "true"
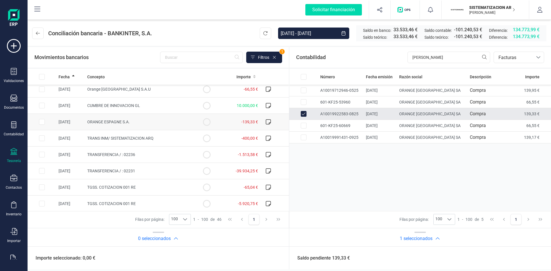
click at [145, 119] on td "ORANGE ESPAGNE S.A." at bounding box center [138, 122] width 107 height 16
checkbox input "true"
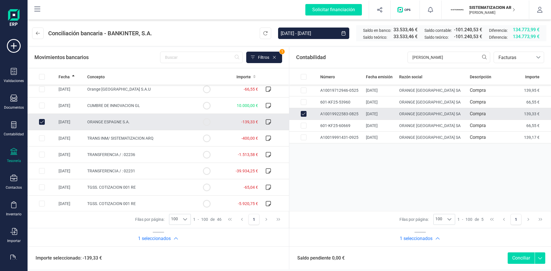
click at [518, 259] on button "Conciliar" at bounding box center [521, 258] width 27 height 11
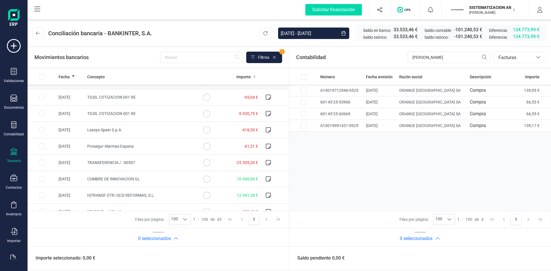
scroll to position [290, 0]
click at [168, 126] on td "Leasys Spain S.p.A." at bounding box center [138, 130] width 107 height 16
checkbox input "true"
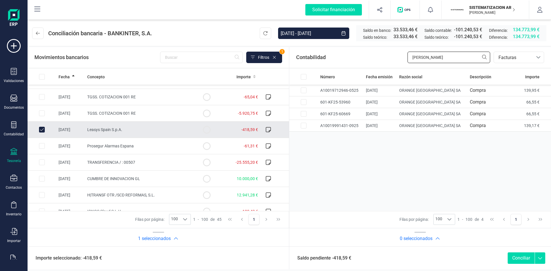
drag, startPoint x: 447, startPoint y: 58, endPoint x: 386, endPoint y: 51, distance: 61.9
click at [386, 51] on div "Contabilidad oran bancos.conciliacion.modal.headerInvoce bancos.conciliacion.mo…" at bounding box center [420, 57] width 262 height 21
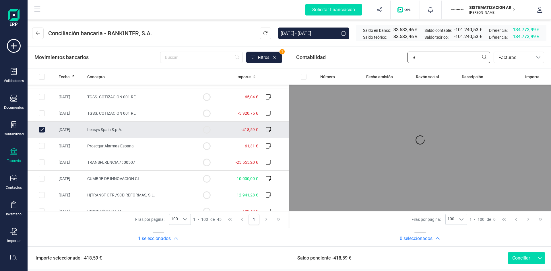
type input "l"
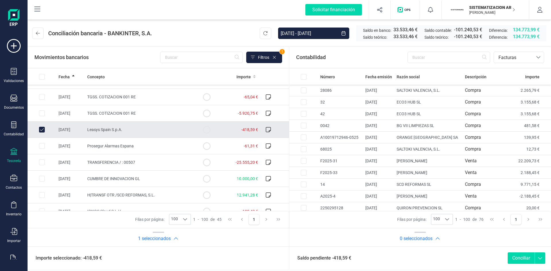
click at [45, 128] on td at bounding box center [42, 130] width 29 height 16
checkbox input "false"
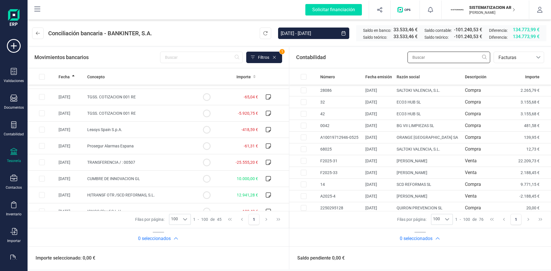
click at [419, 61] on input "text" at bounding box center [448, 57] width 83 height 11
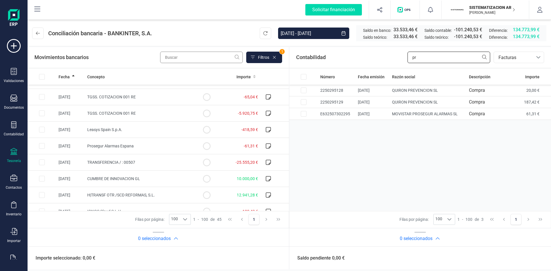
type input "pr"
click at [235, 55] on input "text" at bounding box center [201, 57] width 83 height 11
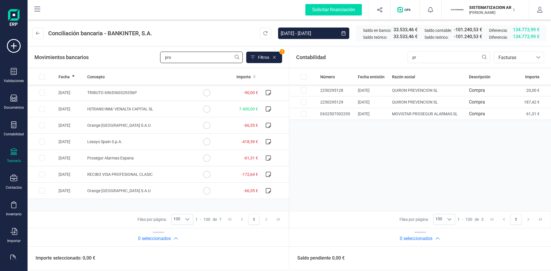
scroll to position [0, 0]
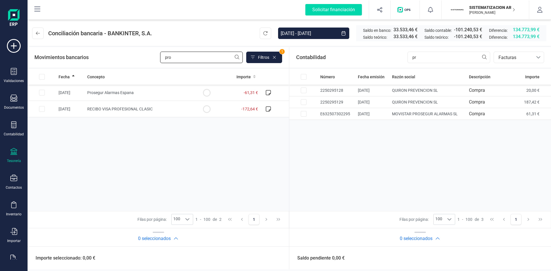
type input "pr"
drag, startPoint x: 200, startPoint y: 60, endPoint x: 184, endPoint y: 63, distance: 17.0
click at [184, 63] on div "Movimientos bancarios pr Filtros 1" at bounding box center [158, 57] width 261 height 21
drag, startPoint x: 176, startPoint y: 60, endPoint x: 155, endPoint y: 65, distance: 22.0
click at [155, 65] on div "Movimientos bancarios pr Filtros 1" at bounding box center [158, 57] width 261 height 21
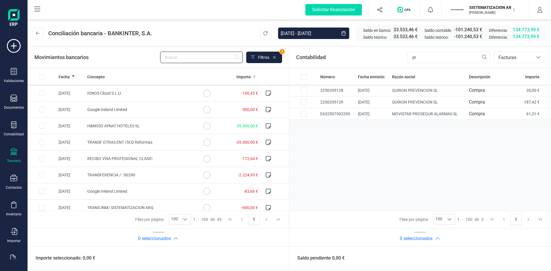
scroll to position [410, 0]
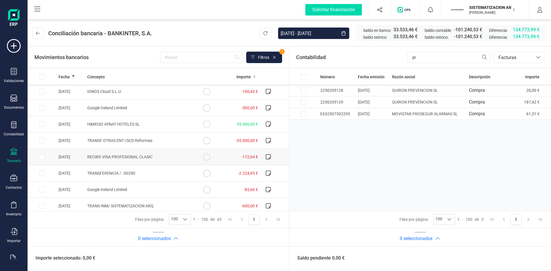
click at [171, 157] on td "RECIBO VISA PROFESIONAL CLASIC" at bounding box center [138, 157] width 107 height 16
checkbox input "true"
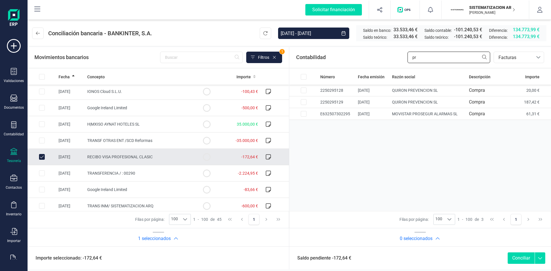
drag, startPoint x: 424, startPoint y: 59, endPoint x: 407, endPoint y: 58, distance: 17.5
click at [407, 58] on div "Contabilidad pr bancos.conciliacion.modal.headerInvoce bancos.conciliacion.moda…" at bounding box center [420, 57] width 262 height 21
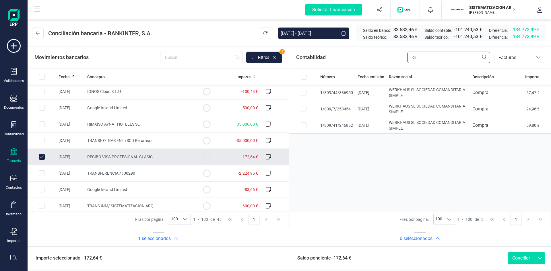
type input "d"
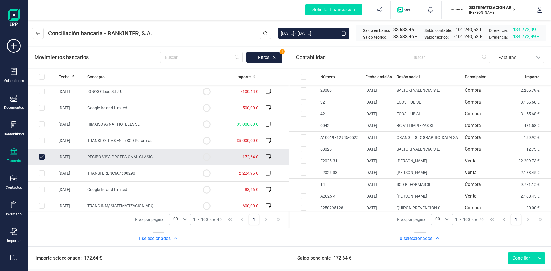
click at [45, 159] on td at bounding box center [42, 157] width 29 height 16
checkbox input "false"
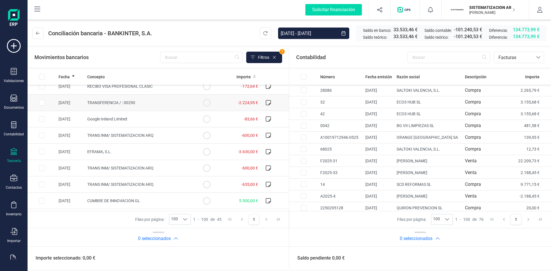
scroll to position [481, 0]
click at [425, 52] on input "text" at bounding box center [448, 57] width 83 height 11
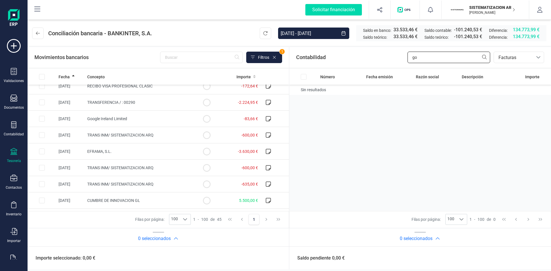
type input "g"
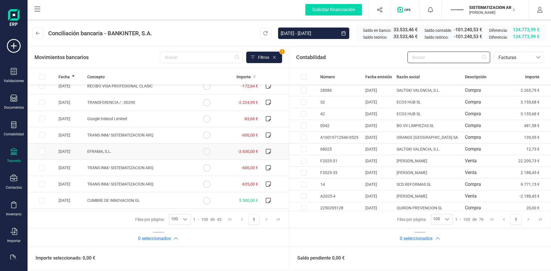
scroll to position [490, 0]
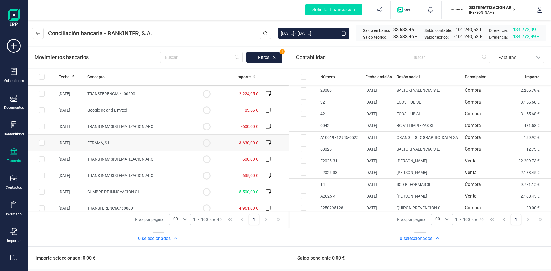
click at [205, 150] on td at bounding box center [206, 143] width 29 height 16
checkbox input "true"
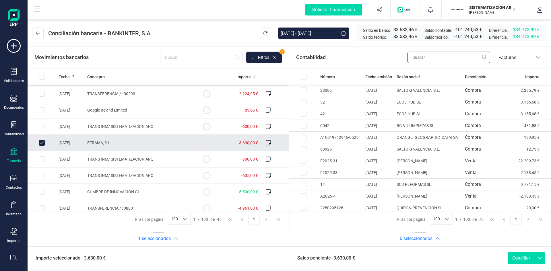
click at [461, 61] on input "text" at bounding box center [448, 57] width 83 height 11
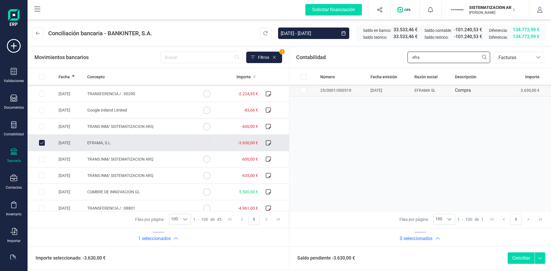
type input "efra"
click at [302, 88] on input "Row Selected 03c3c93b-2eb4-4a7f-91b6-f8059ff251c7" at bounding box center [304, 91] width 6 height 6
checkbox input "true"
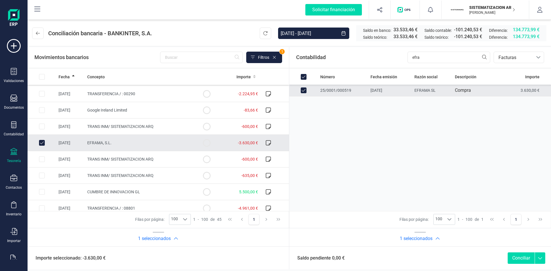
click at [519, 259] on button "Conciliar" at bounding box center [521, 258] width 27 height 11
checkbox input "false"
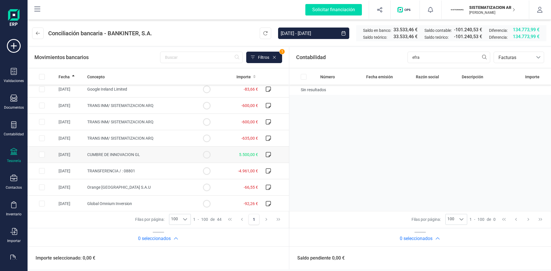
scroll to position [520, 0]
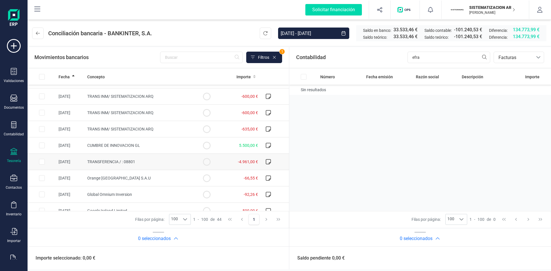
click at [155, 162] on td "TRANSFERENCIA / : 08801" at bounding box center [138, 162] width 107 height 16
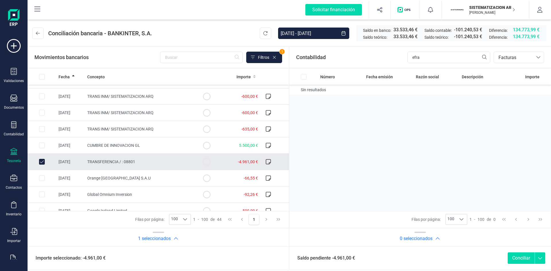
click at [143, 160] on td "TRANSFERENCIA / : 08801" at bounding box center [138, 162] width 107 height 16
checkbox input "false"
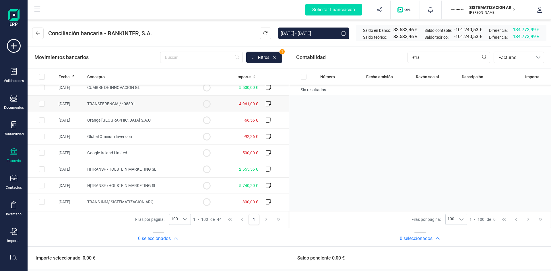
scroll to position [578, 0]
drag, startPoint x: 438, startPoint y: 54, endPoint x: 395, endPoint y: 58, distance: 43.8
click at [395, 58] on div "Contabilidad efra bancos.conciliacion.modal.headerInvoce bancos.conciliacion.mo…" at bounding box center [420, 57] width 262 height 21
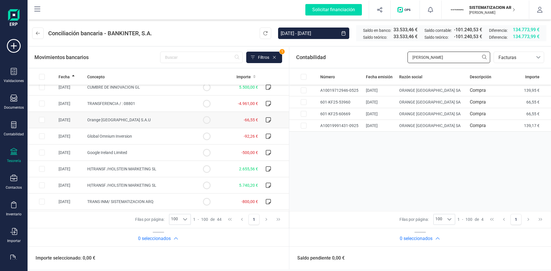
type input "oran"
click at [125, 118] on span "Orange Espagne S.A.U" at bounding box center [118, 120] width 63 height 5
checkbox input "true"
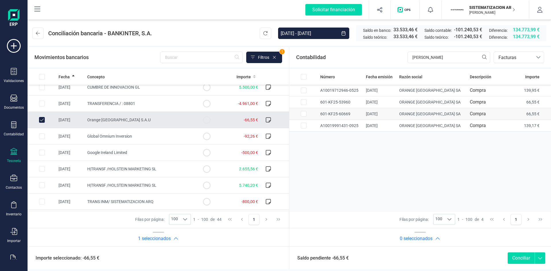
click at [364, 113] on td "601-KF25-60669" at bounding box center [341, 114] width 46 height 12
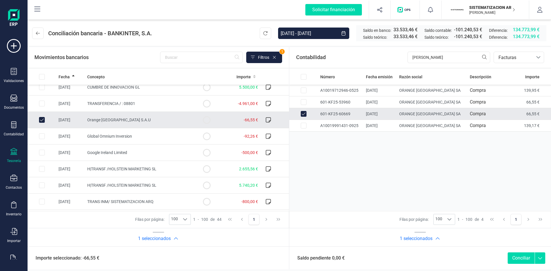
click at [517, 260] on button "Conciliar" at bounding box center [521, 258] width 27 height 11
checkbox input "false"
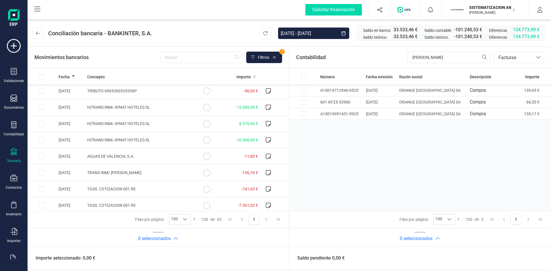
scroll to position [0, 0]
click at [185, 222] on icon at bounding box center [185, 219] width 5 height 5
click at [180, 259] on li "100" at bounding box center [180, 263] width 21 height 10
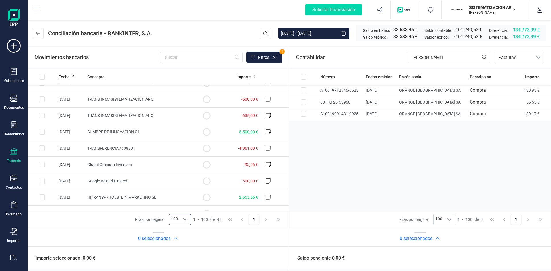
scroll to position [577, 0]
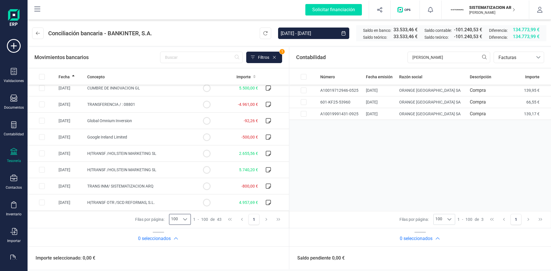
click at [317, 183] on div "Número Fecha emisión Razón social Descripción Importe A10019712946-0525 05/05/2…" at bounding box center [420, 140] width 262 height 142
click at [40, 169] on input "Row Selected d0ab05a4-e5c7-4737-8436-b91f76d30791" at bounding box center [42, 170] width 6 height 6
checkbox input "true"
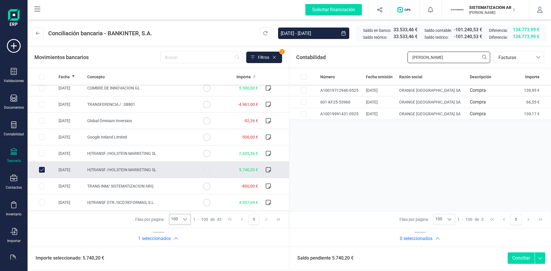
drag, startPoint x: 437, startPoint y: 61, endPoint x: 385, endPoint y: 67, distance: 52.9
click at [385, 67] on div "Contabilidad oran bancos.conciliacion.modal.headerInvoce bancos.conciliacion.mo…" at bounding box center [420, 57] width 262 height 21
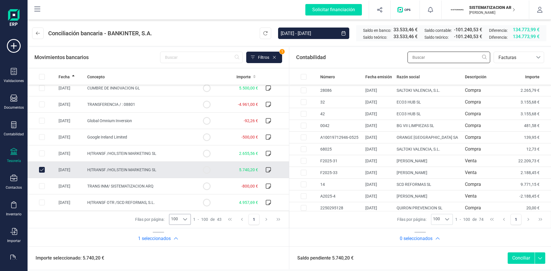
click at [439, 57] on input "text" at bounding box center [448, 57] width 83 height 11
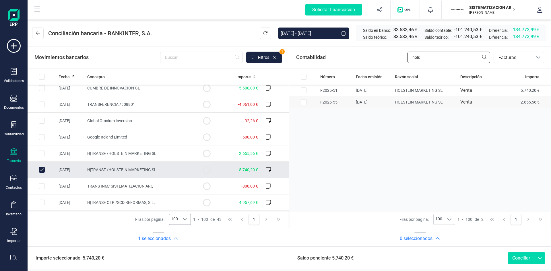
type input "hols"
click at [302, 103] on input "Row Selected 74d433d0-4b51-46b1-ac5c-9d6c7723227c" at bounding box center [304, 102] width 6 height 6
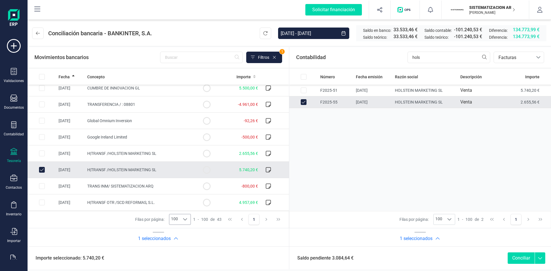
click at [304, 103] on input "Row Unselected 74d433d0-4b51-46b1-ac5c-9d6c7723227c" at bounding box center [304, 102] width 6 height 6
checkbox input "false"
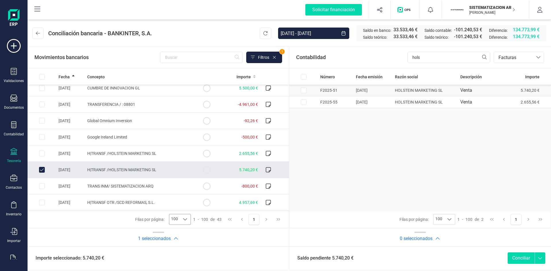
click at [304, 90] on input "Row Selected 7e8cdea2-f03a-4a9f-b642-173b833a109e" at bounding box center [304, 91] width 6 height 6
checkbox input "true"
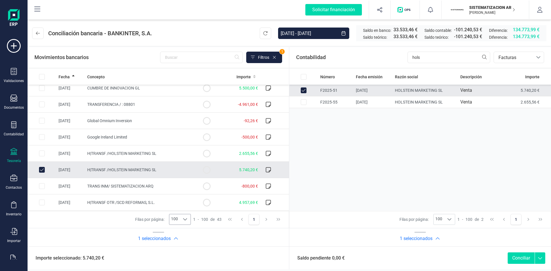
click at [520, 255] on button "Conciliar" at bounding box center [521, 258] width 27 height 11
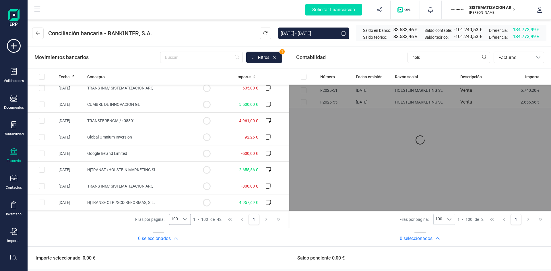
scroll to position [561, 0]
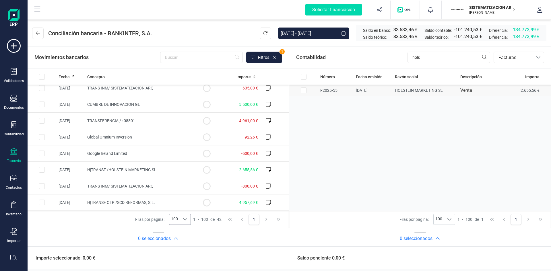
click at [305, 91] on input "Row Selected 74d433d0-4b51-46b1-ac5c-9d6c7723227c" at bounding box center [304, 91] width 6 height 6
checkbox input "true"
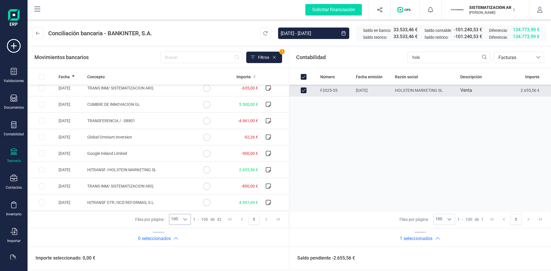
checkbox input "true"
click at [40, 168] on input "Row Selected 6d8c0747-cc6a-43be-9cc4-600b2cade833" at bounding box center [42, 170] width 6 height 6
checkbox input "true"
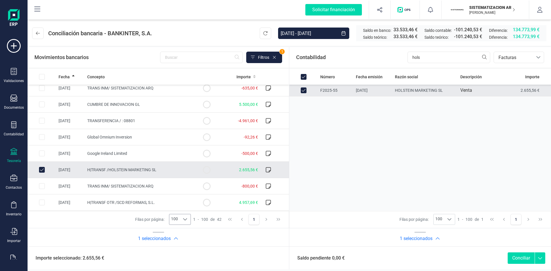
click at [512, 256] on button "Conciliar" at bounding box center [521, 258] width 27 height 11
checkbox input "false"
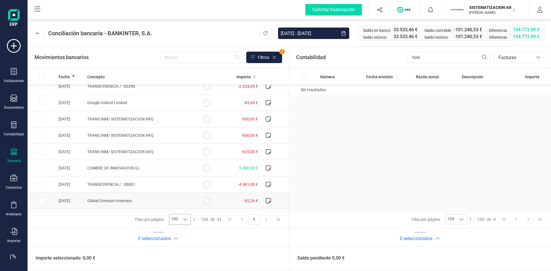
scroll to position [544, 0]
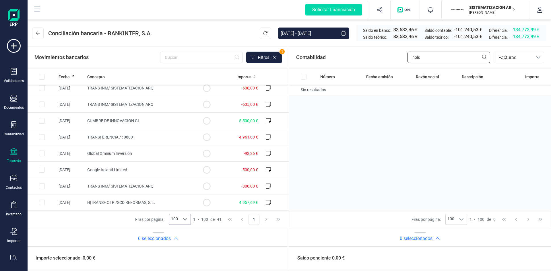
drag, startPoint x: 432, startPoint y: 61, endPoint x: 378, endPoint y: 62, distance: 54.0
click at [378, 62] on div "Contabilidad hols bancos.conciliacion.modal.headerInvoce bancos.conciliacion.mo…" at bounding box center [420, 57] width 262 height 21
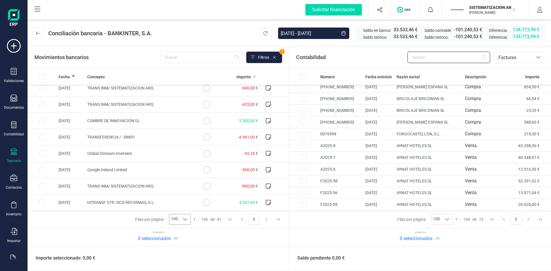
scroll to position [771, 0]
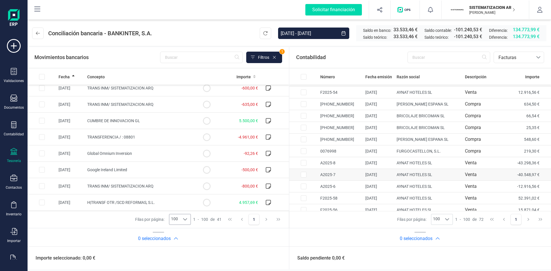
click at [424, 137] on td "LEROY MERLIN ESPANA SL" at bounding box center [428, 140] width 68 height 12
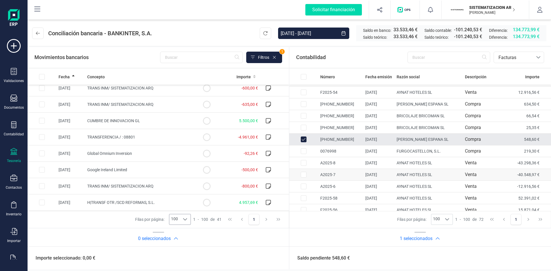
checkbox input "true"
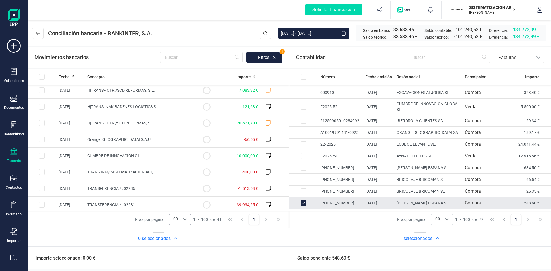
scroll to position [174, 0]
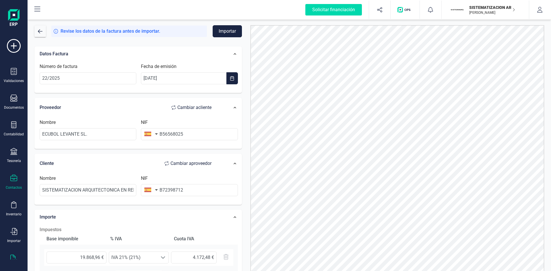
click at [13, 184] on div "Contactos" at bounding box center [13, 182] width 23 height 15
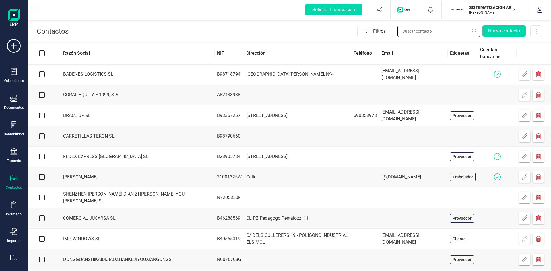
click at [418, 27] on input "text" at bounding box center [438, 31] width 83 height 11
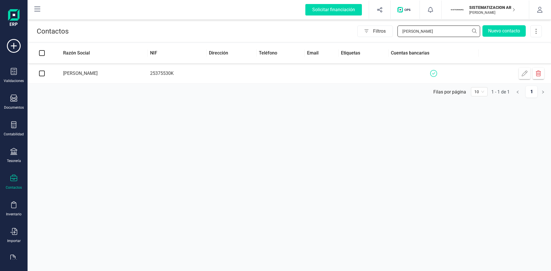
type input "[PERSON_NAME]"
click at [257, 75] on td at bounding box center [232, 73] width 50 height 20
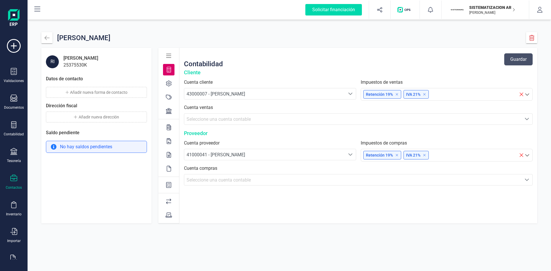
click at [171, 115] on div at bounding box center [168, 110] width 11 height 11
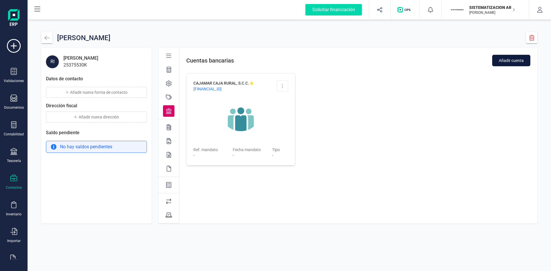
click at [515, 60] on span "Añadir cuenta" at bounding box center [511, 61] width 25 height 6
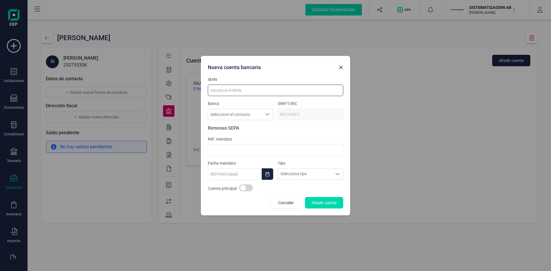
click at [248, 89] on input at bounding box center [275, 90] width 135 height 11
click at [443, 117] on div "Nueva cuenta bancaria IBAN Banco Seleccione al contacto Seleccione al contacto …" at bounding box center [275, 135] width 551 height 271
click at [253, 92] on input at bounding box center [275, 90] width 135 height 11
paste input "[FINANCIAL_ID][CREDIT_CARD_NUMBER]"
type input "[FINANCIAL_ID][CREDIT_CARD_NUMBER]"
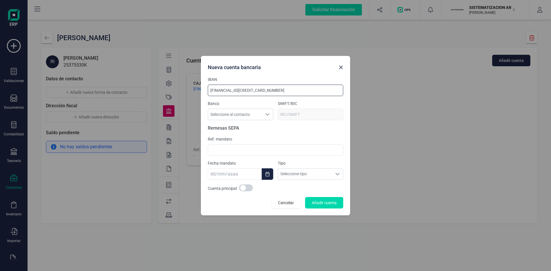
type input "[SWIFT_CODE]"
type input "[FINANCIAL_ID][CREDIT_CARD_NUMBER]"
click at [290, 133] on section "Remesas SEPA Ref. mandato Fecha mandato Tipo Seleccione tipo Seleccione tipo" at bounding box center [275, 152] width 135 height 55
click at [244, 188] on span at bounding box center [246, 188] width 14 height 7
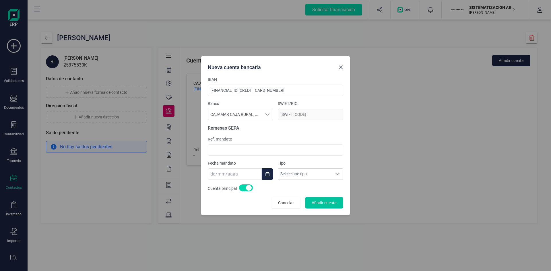
click at [323, 205] on span "Añadir cuenta" at bounding box center [324, 203] width 25 height 6
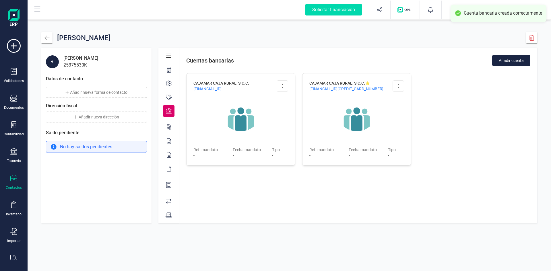
click at [266, 103] on div at bounding box center [240, 119] width 95 height 41
click at [280, 89] on button at bounding box center [282, 85] width 11 height 11
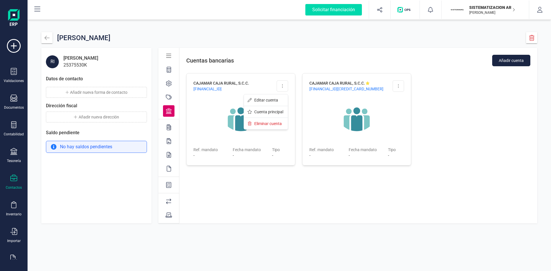
click at [301, 184] on div "Cuentas bancarias Añadir cuenta CAJAMAR CAJA RURAL, S.C.C. [FINANCIAL_ID] Edita…" at bounding box center [358, 136] width 358 height 176
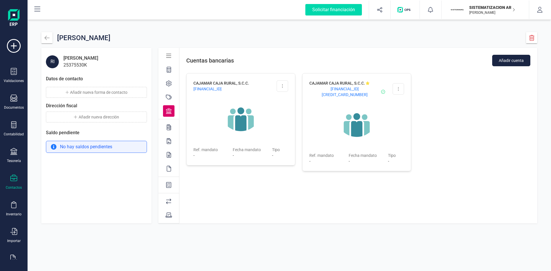
click at [368, 83] on icon at bounding box center [368, 82] width 4 height 3
click at [15, 148] on div "Validaciones Documentos Documentos Presupuestos Pedidos Albaranes Facturas Fact…" at bounding box center [13, 157] width 23 height 236
click at [12, 151] on icon at bounding box center [13, 151] width 7 height 7
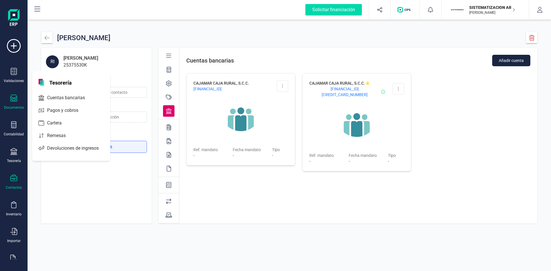
click at [11, 95] on icon at bounding box center [13, 98] width 7 height 7
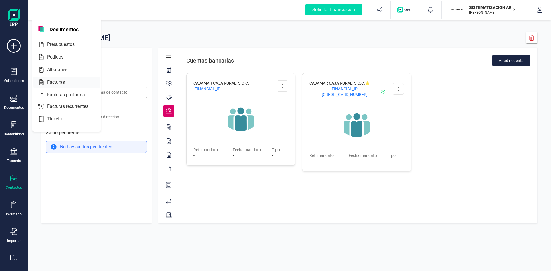
click at [70, 84] on div at bounding box center [70, 82] width 10 height 7
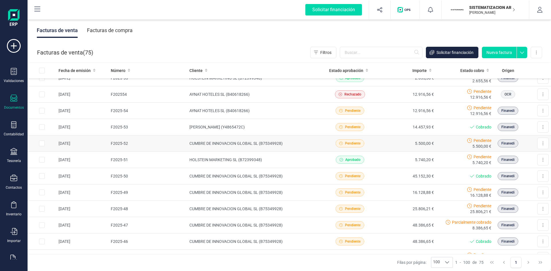
scroll to position [139, 0]
click at [312, 147] on td "CUMBRE DE INNOVACION GLOBAL SL (B75349928)" at bounding box center [254, 143] width 134 height 16
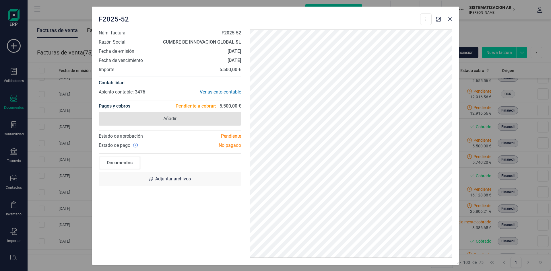
click at [201, 116] on span "Añadir" at bounding box center [170, 119] width 142 height 14
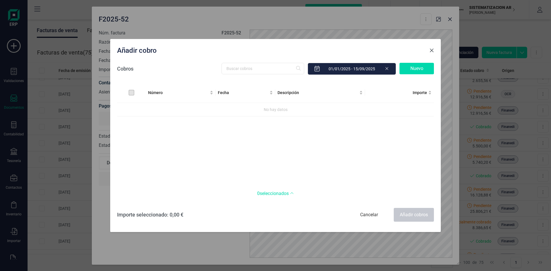
click at [430, 50] on span "Close" at bounding box center [431, 50] width 5 height 5
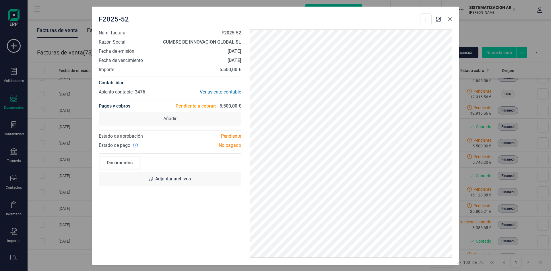
click at [452, 22] on button "button" at bounding box center [449, 19] width 9 height 9
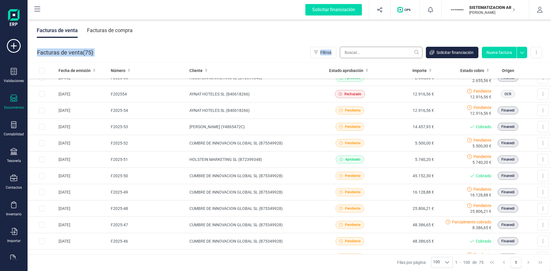
drag, startPoint x: 448, startPoint y: 21, endPoint x: 379, endPoint y: 51, distance: 74.9
click at [379, 51] on div "Facturas de venta Facturas de compra Facturas de venta ( 75 ) Filtros Solicitar…" at bounding box center [289, 144] width 523 height 253
click at [258, 32] on div "Facturas de venta Facturas de compra" at bounding box center [289, 30] width 523 height 24
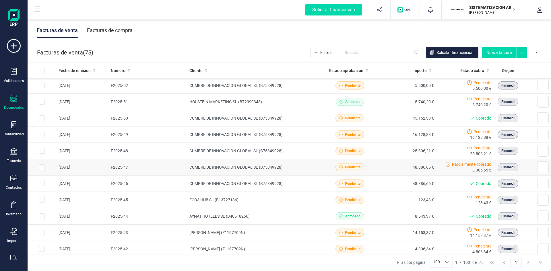
scroll to position [197, 0]
